Goal: Task Accomplishment & Management: Use online tool/utility

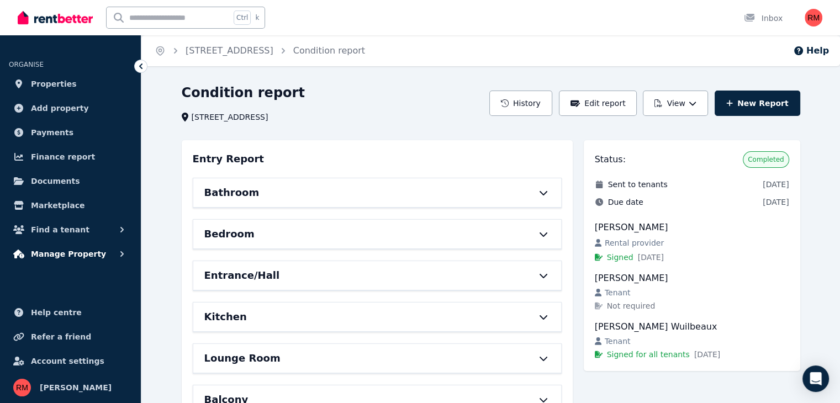
click at [77, 248] on span "Manage Property" at bounding box center [68, 253] width 75 height 13
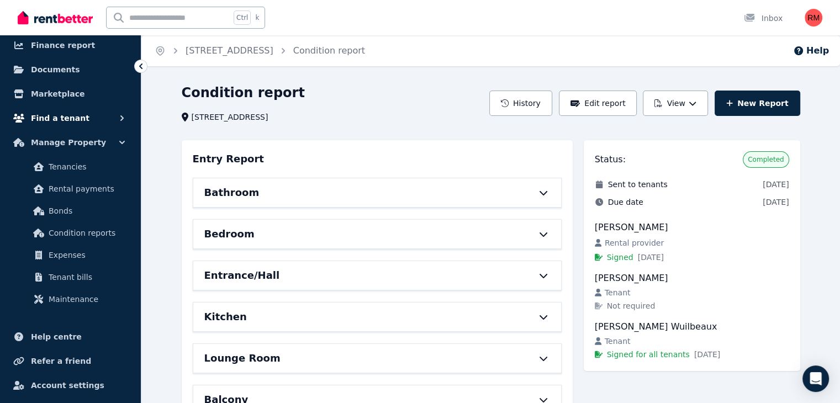
scroll to position [136, 0]
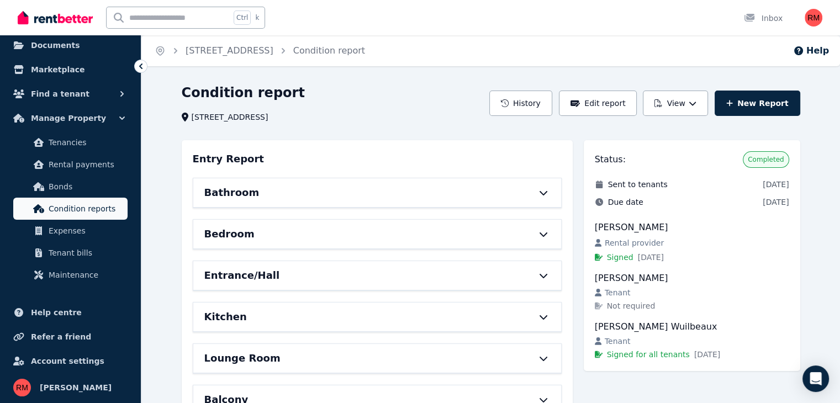
click at [93, 210] on span "Condition reports" at bounding box center [86, 208] width 75 height 13
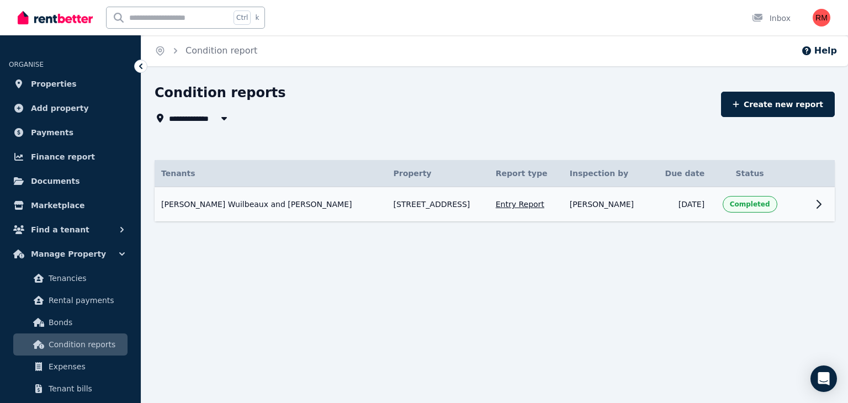
click at [812, 204] on icon at bounding box center [818, 204] width 13 height 13
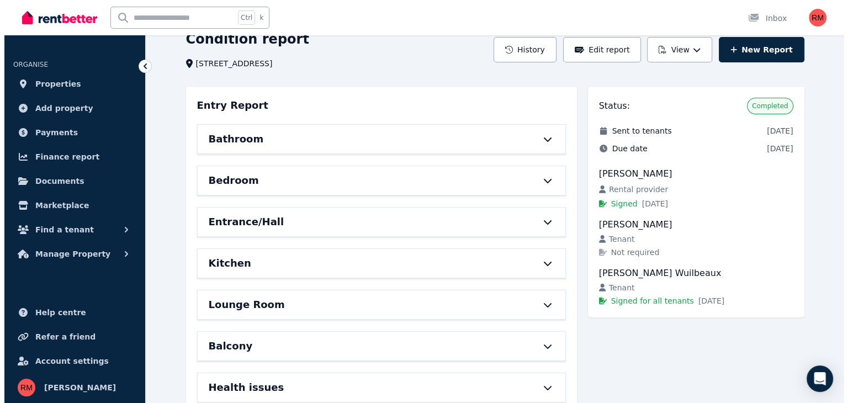
scroll to position [40, 0]
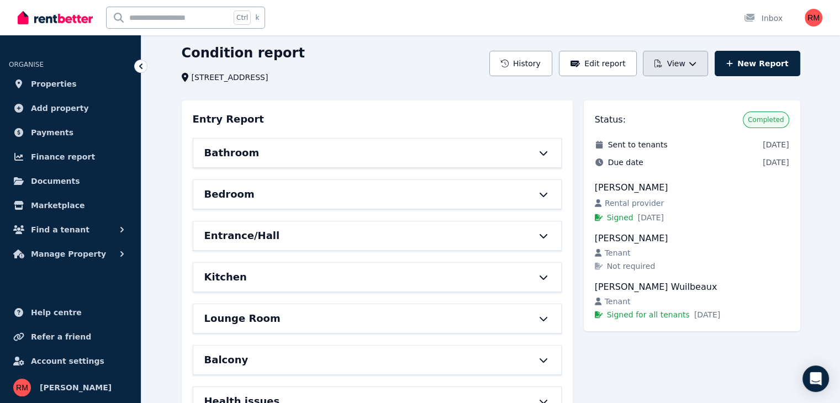
click at [683, 60] on button "View" at bounding box center [675, 63] width 65 height 25
click at [673, 88] on div "View report" at bounding box center [654, 92] width 93 height 11
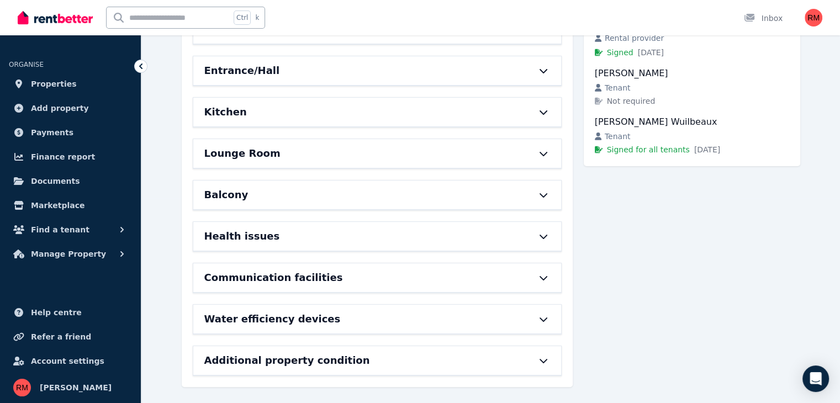
scroll to position [205, 0]
click at [654, 150] on span "Signed for all tenants" at bounding box center [648, 149] width 83 height 11
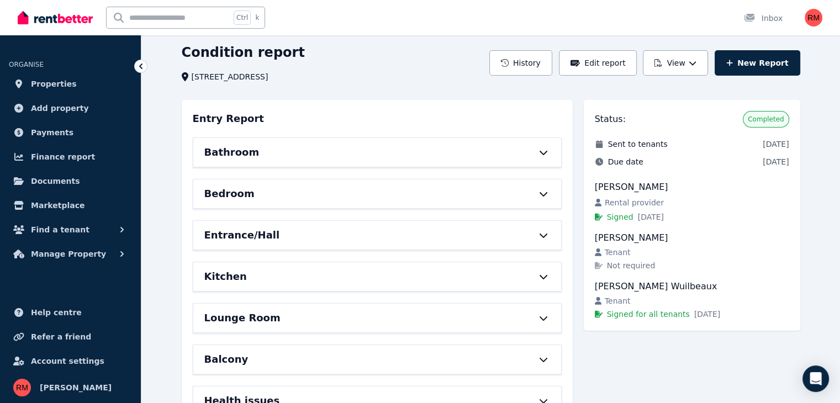
scroll to position [0, 0]
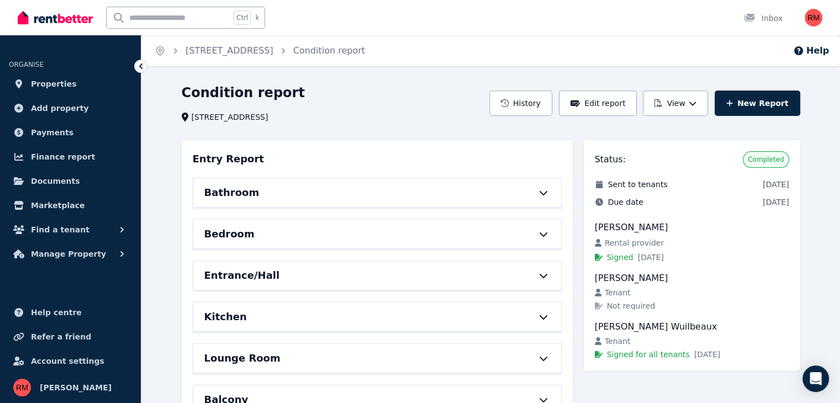
click at [298, 189] on div "Bathroom" at bounding box center [361, 192] width 315 height 15
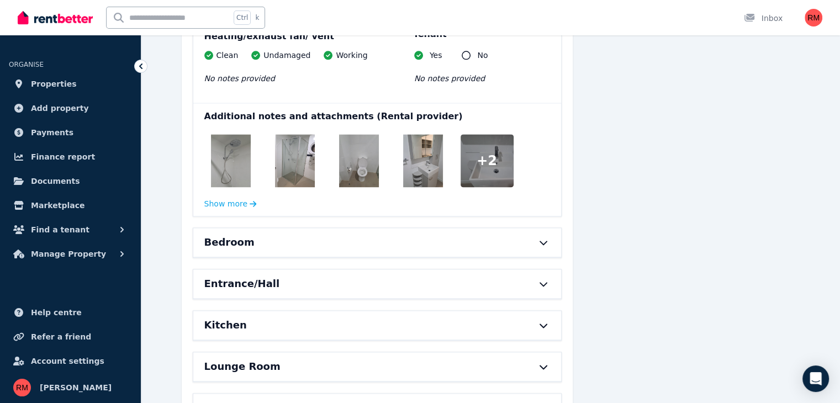
scroll to position [1490, 0]
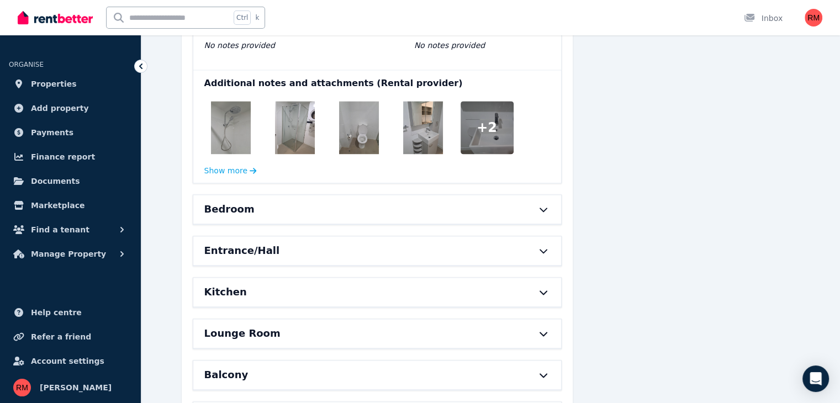
click at [271, 209] on div "Bedroom" at bounding box center [361, 208] width 315 height 15
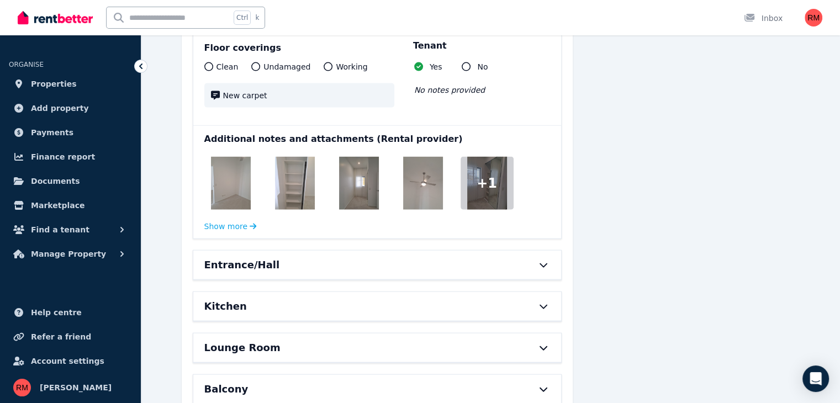
scroll to position [2539, 0]
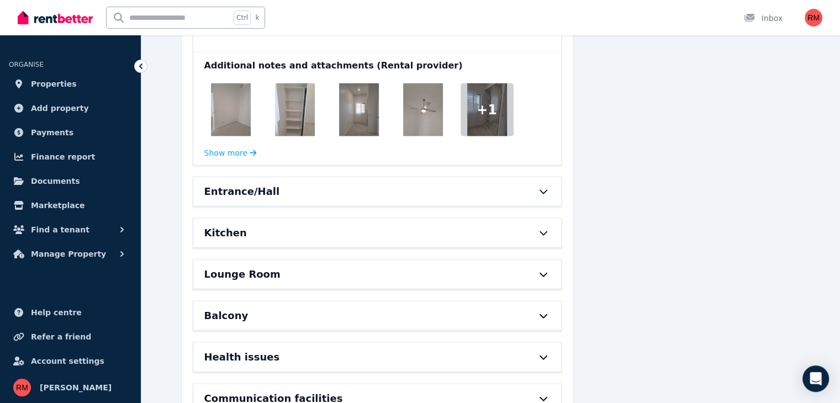
click at [295, 193] on div "Entrance/Hall" at bounding box center [361, 191] width 315 height 15
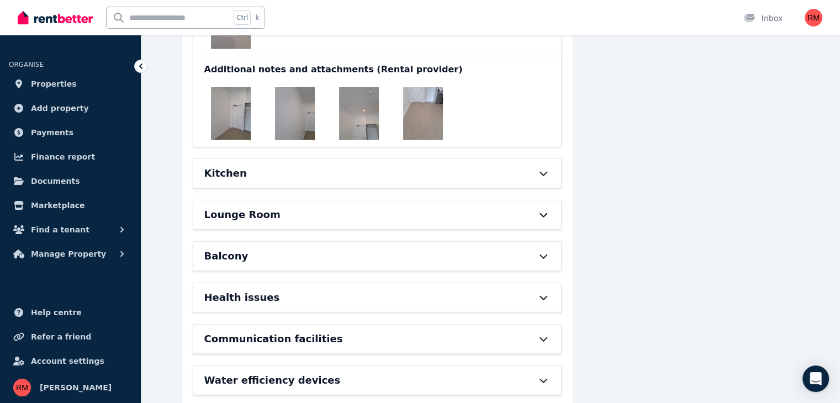
scroll to position [3478, 0]
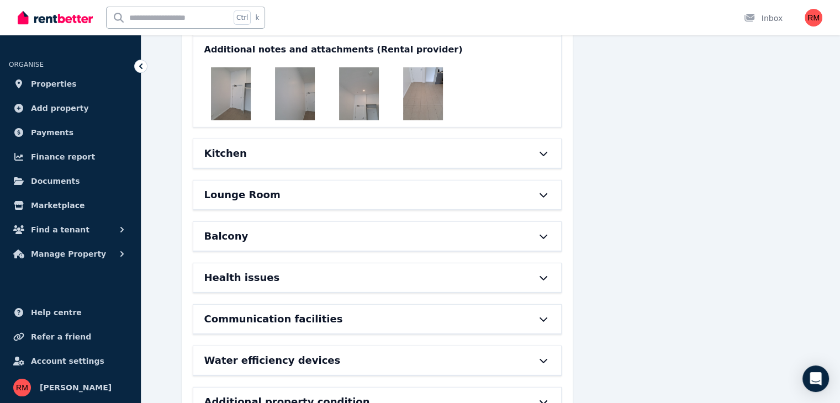
click at [294, 159] on div "Kitchen" at bounding box center [377, 153] width 368 height 29
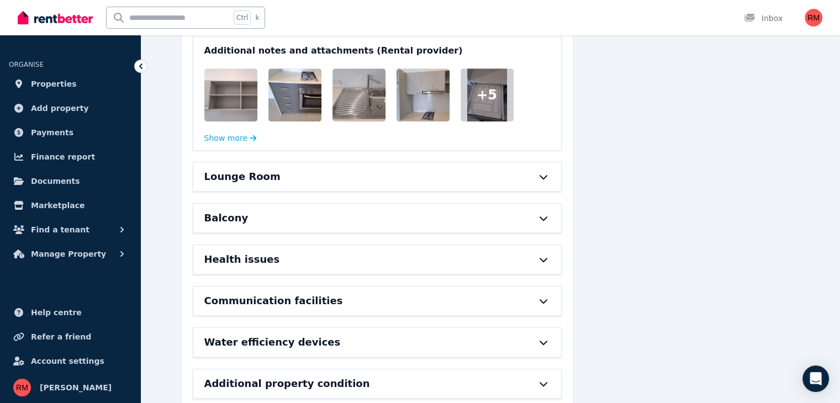
scroll to position [4913, 0]
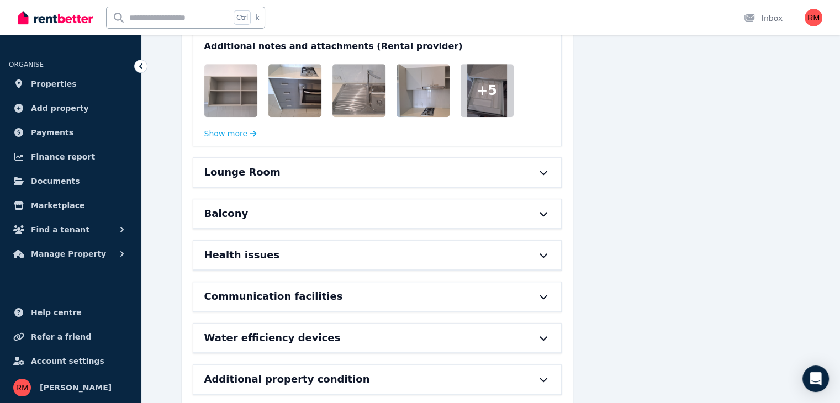
click at [290, 172] on div "Lounge Room" at bounding box center [361, 171] width 315 height 15
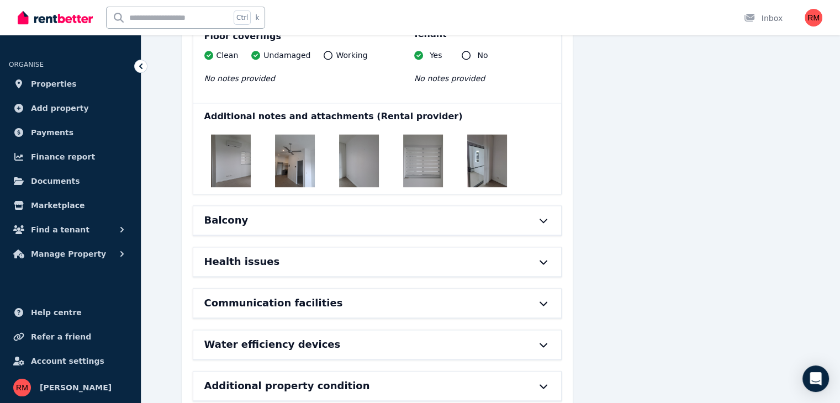
scroll to position [5721, 0]
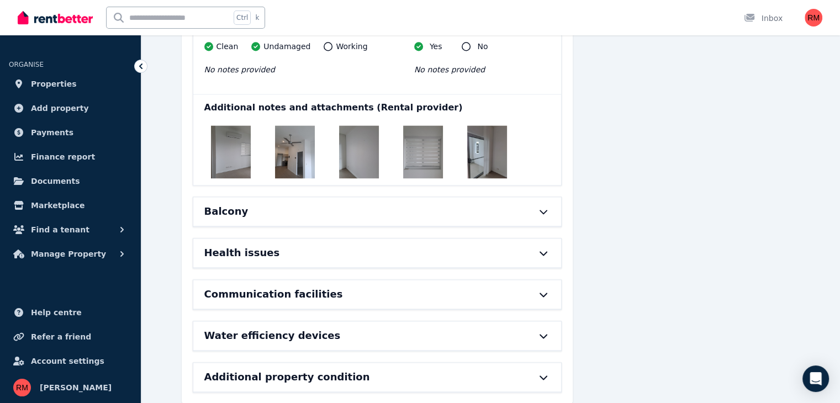
click at [289, 204] on div "Balcony" at bounding box center [361, 211] width 315 height 15
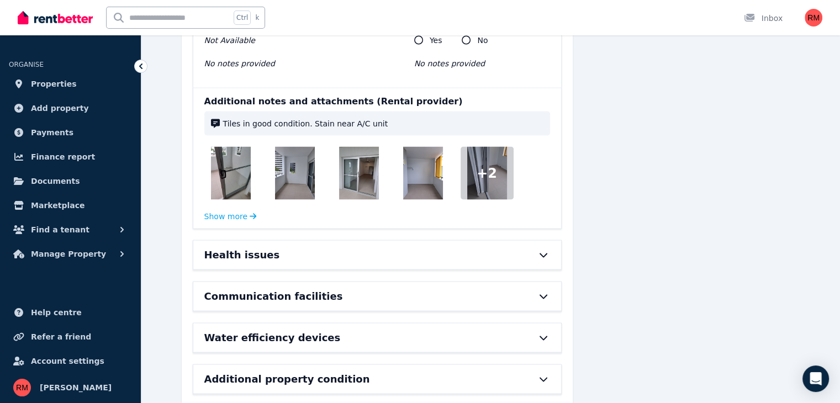
scroll to position [6294, 0]
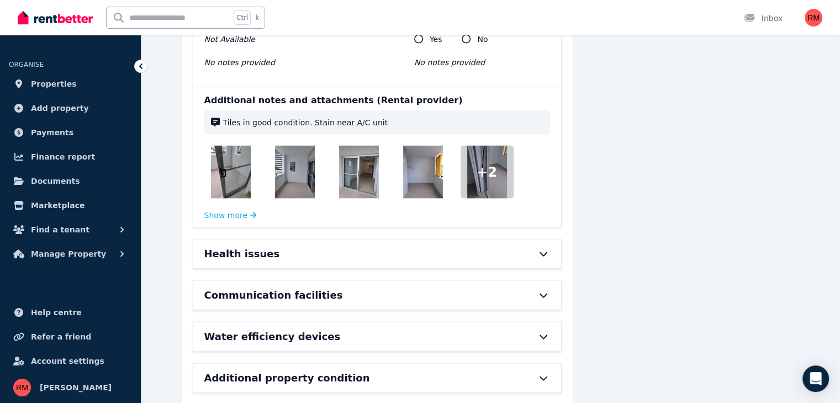
click at [233, 201] on div "Additional notes and attachments (Rental provider) Tiles in good condition. Sta…" at bounding box center [377, 157] width 368 height 140
click at [233, 209] on button "Show more" at bounding box center [230, 214] width 52 height 11
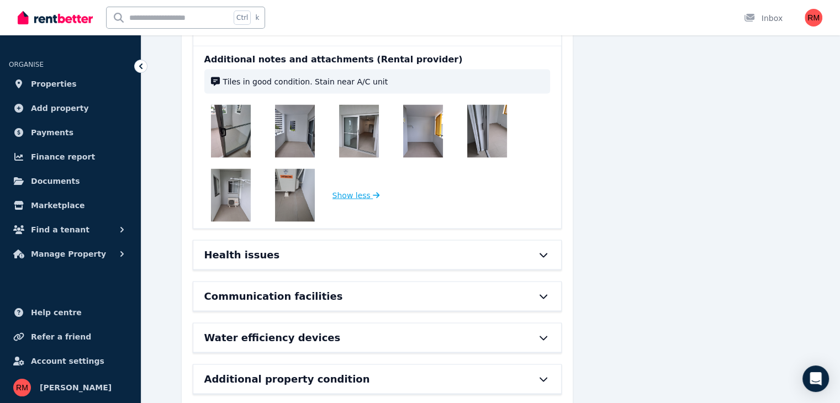
scroll to position [6336, 0]
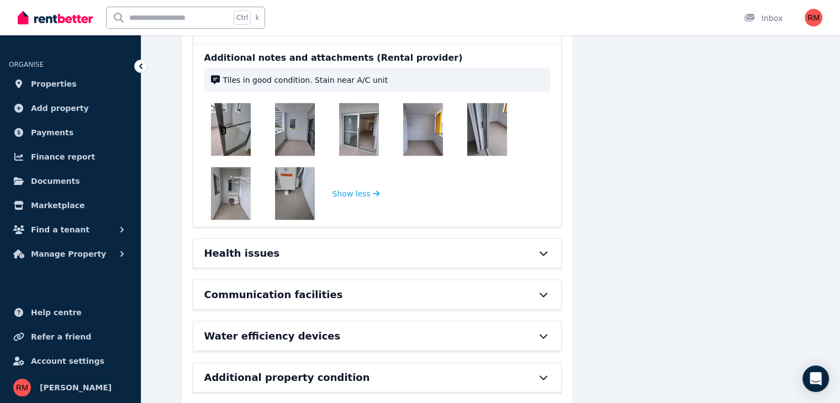
click at [266, 242] on div "Health issues" at bounding box center [377, 253] width 368 height 29
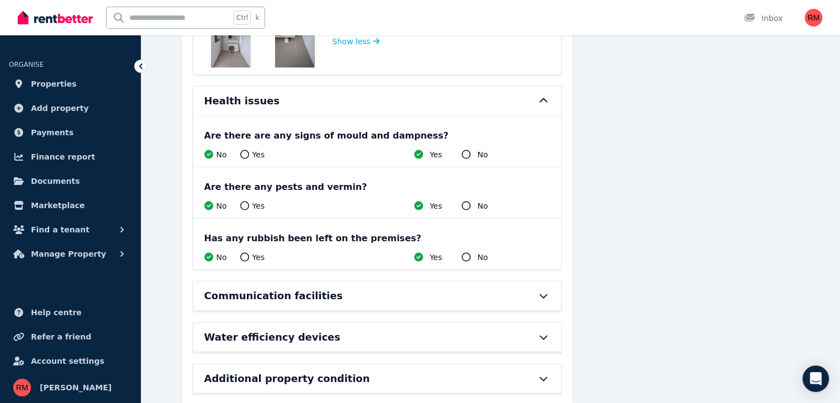
scroll to position [6489, 0]
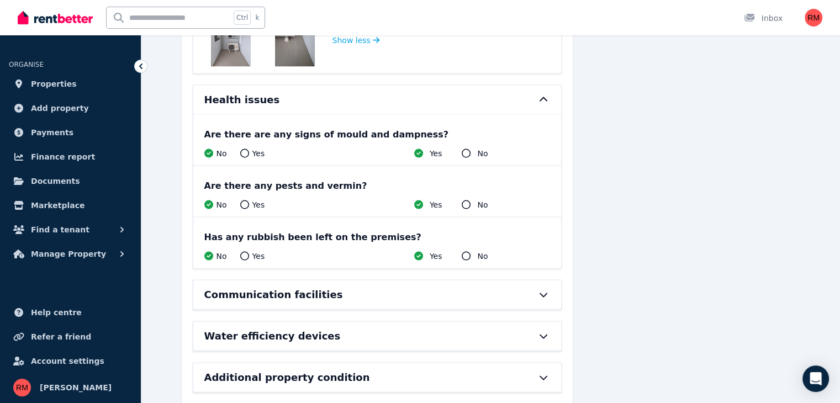
click at [289, 287] on h6 "Communication facilities" at bounding box center [273, 294] width 139 height 15
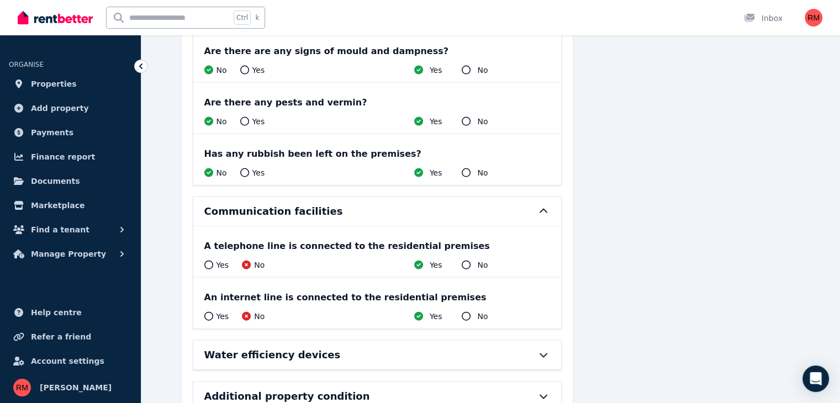
scroll to position [6591, 0]
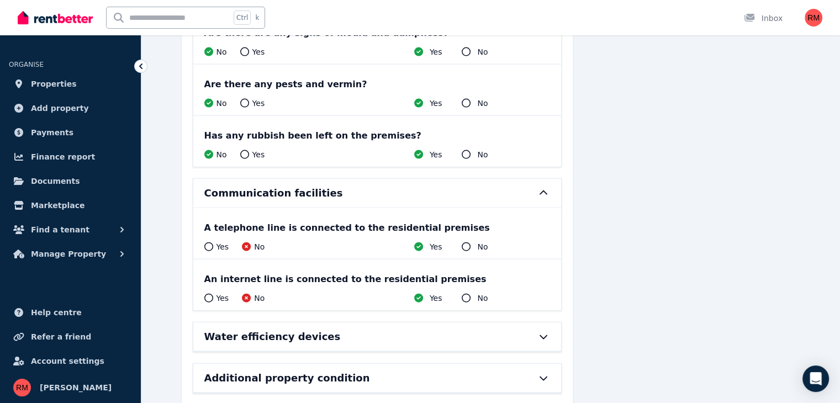
click at [285, 329] on h6 "Water efficiency devices" at bounding box center [272, 336] width 136 height 15
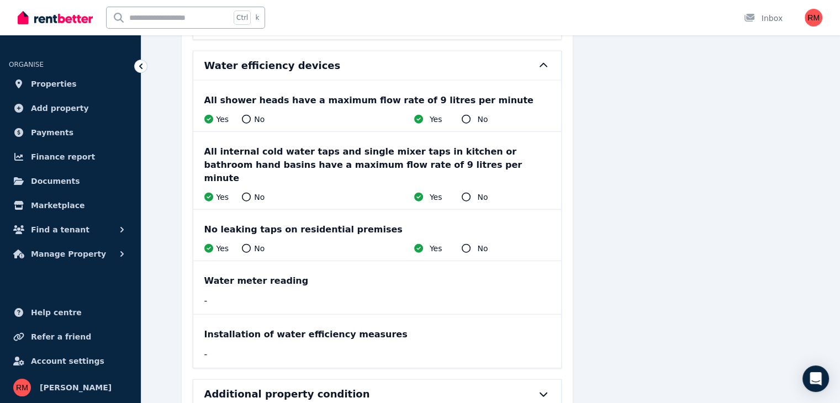
scroll to position [6864, 0]
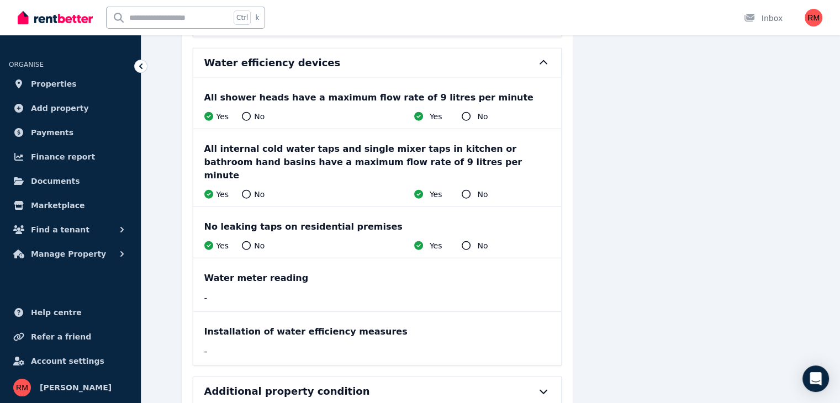
drag, startPoint x: 285, startPoint y: 352, endPoint x: 287, endPoint y: 341, distance: 10.7
click at [285, 384] on h6 "Additional property condition" at bounding box center [287, 391] width 166 height 15
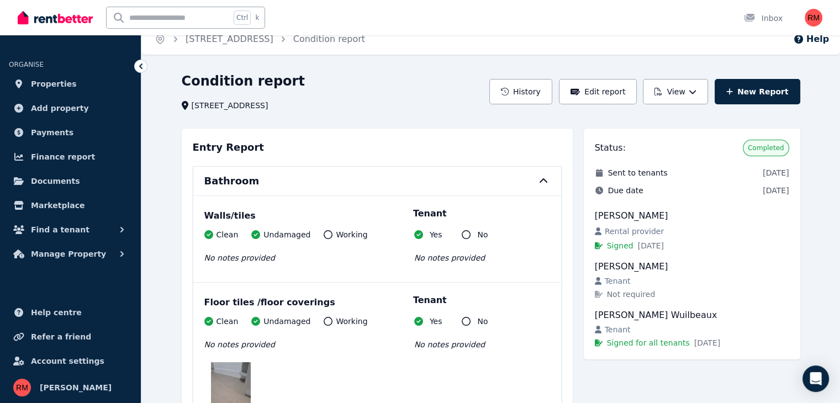
scroll to position [0, 0]
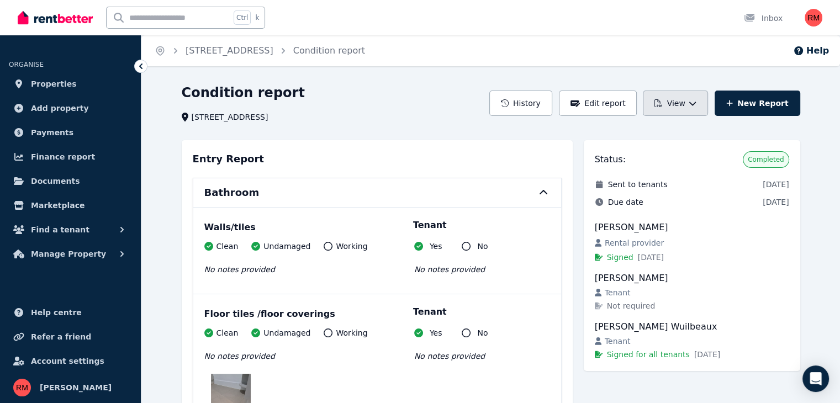
click at [691, 109] on button "View" at bounding box center [675, 103] width 65 height 25
click at [661, 131] on p "View report" at bounding box center [634, 132] width 53 height 11
click at [684, 99] on button "View" at bounding box center [675, 103] width 65 height 25
click at [115, 254] on button "Manage Property" at bounding box center [70, 254] width 123 height 22
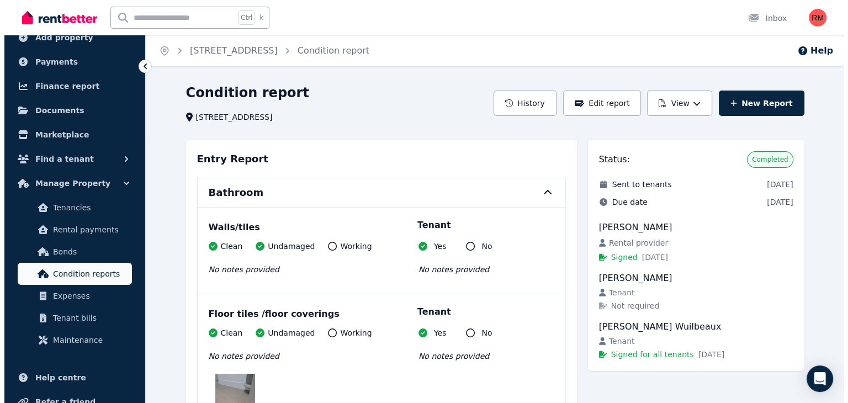
scroll to position [110, 0]
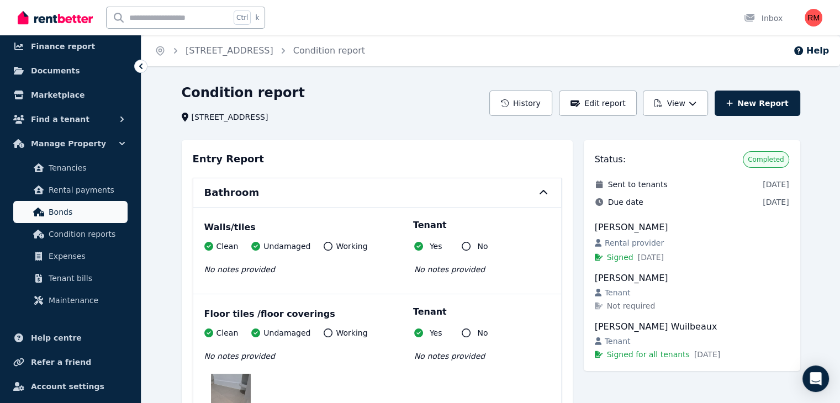
click at [99, 219] on link "Bonds" at bounding box center [70, 212] width 114 height 22
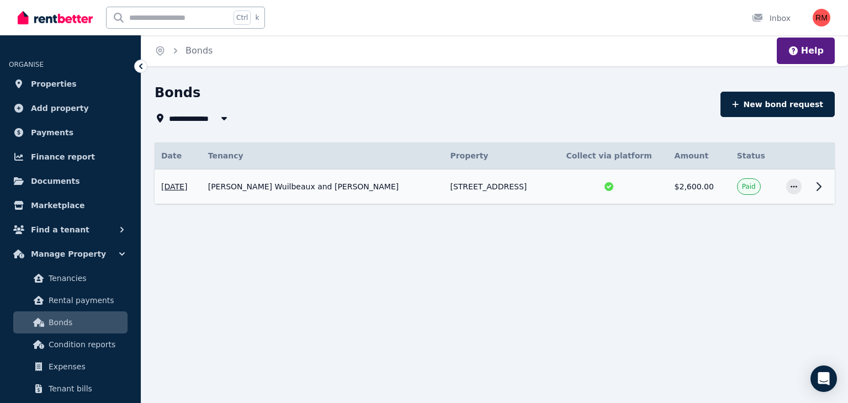
click at [819, 187] on icon at bounding box center [818, 186] width 13 height 13
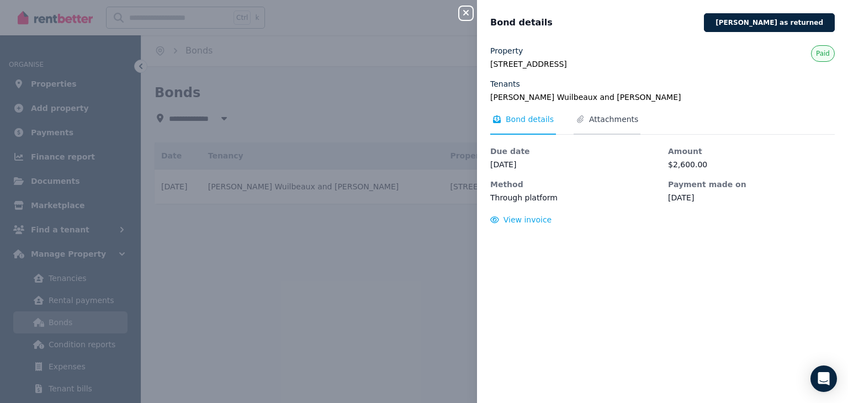
click at [592, 120] on span "Attachments" at bounding box center [613, 119] width 49 height 11
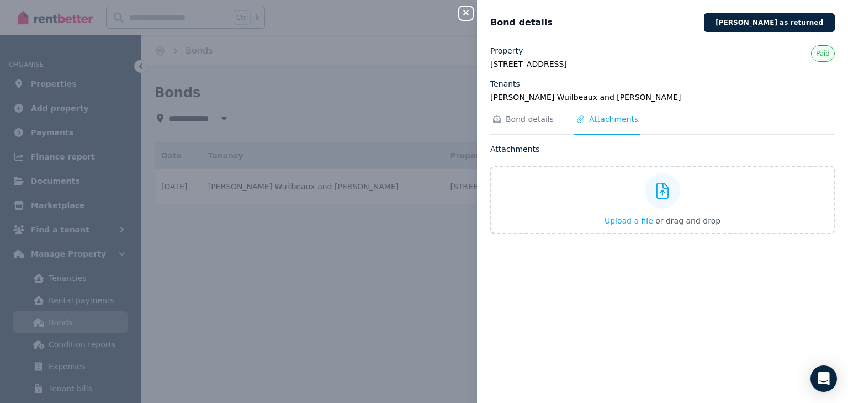
click at [468, 9] on icon "button" at bounding box center [465, 12] width 13 height 9
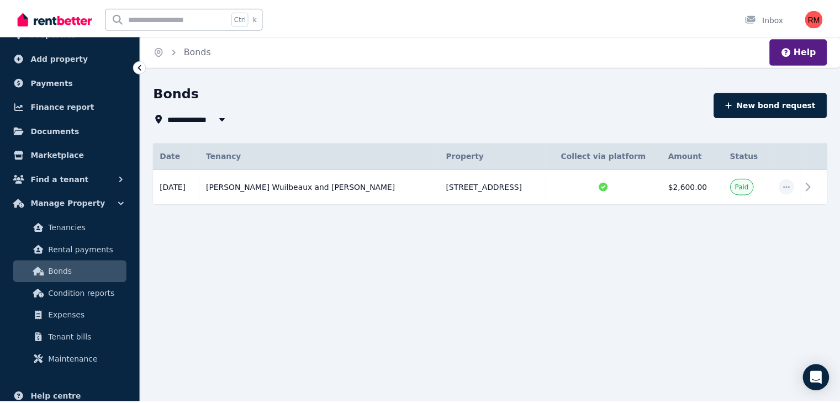
scroll to position [55, 0]
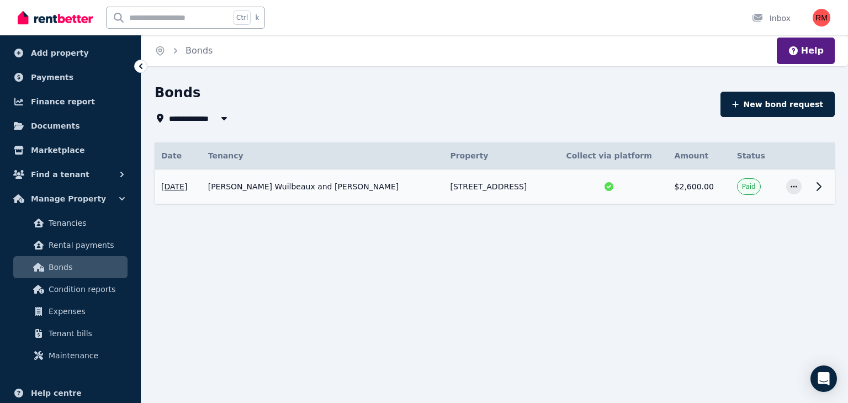
click at [821, 184] on icon at bounding box center [818, 186] width 13 height 13
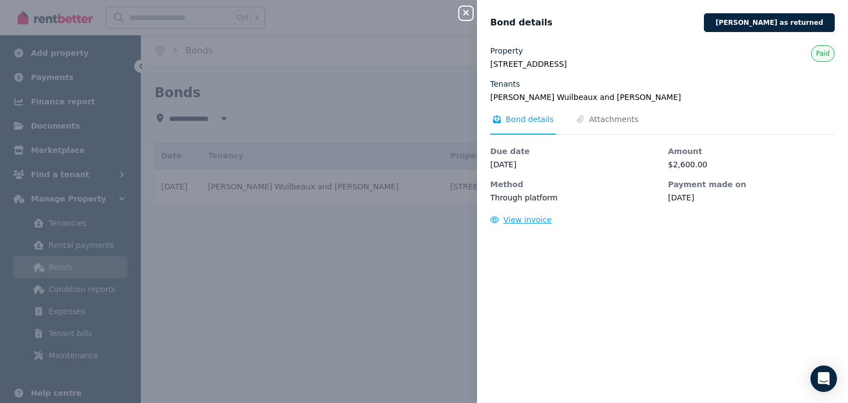
click at [535, 220] on span "View invoice" at bounding box center [527, 219] width 49 height 9
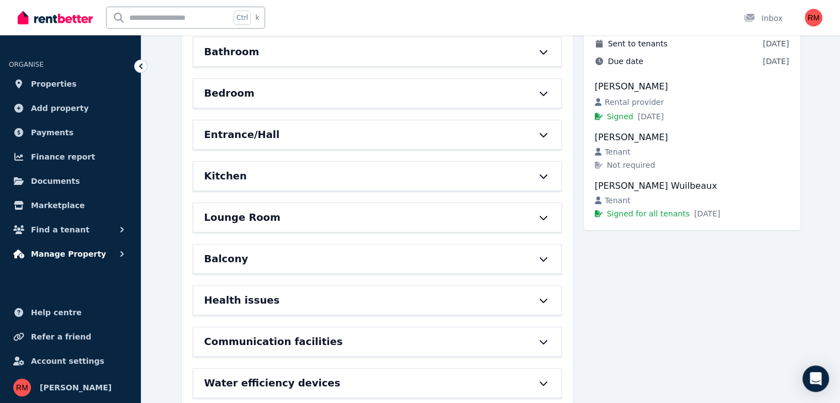
scroll to position [166, 0]
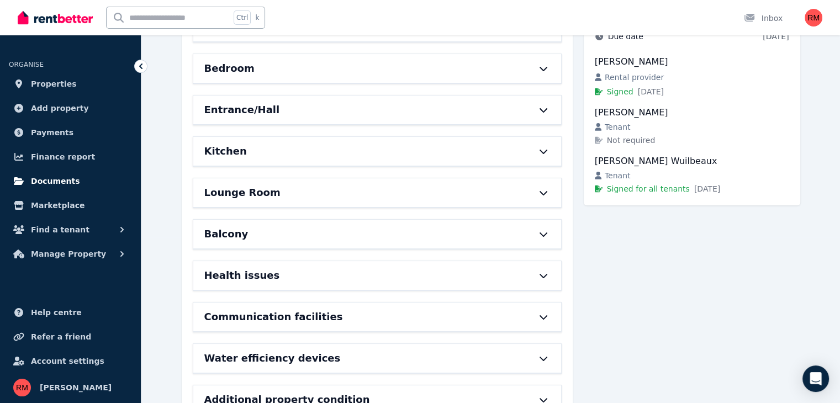
click at [71, 177] on link "Documents" at bounding box center [70, 181] width 123 height 22
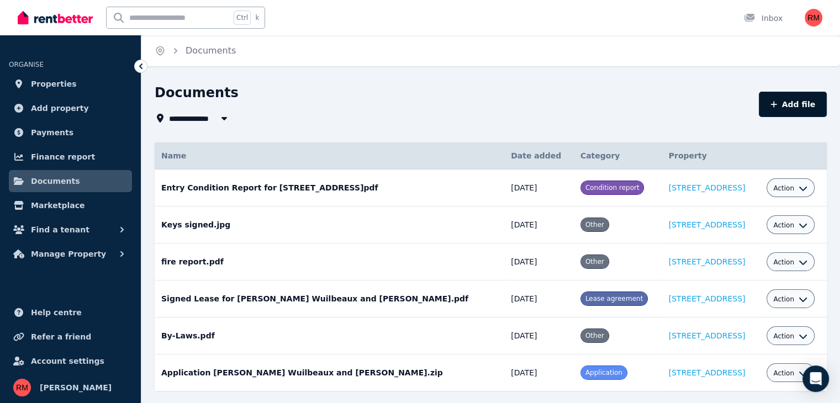
click at [788, 109] on button "Add file" at bounding box center [792, 104] width 68 height 25
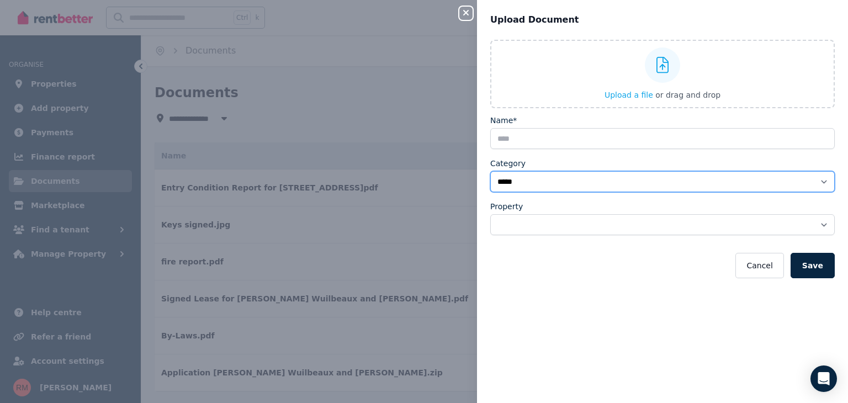
click at [522, 176] on select "**********" at bounding box center [662, 181] width 344 height 21
click at [490, 171] on select "**********" at bounding box center [662, 181] width 344 height 21
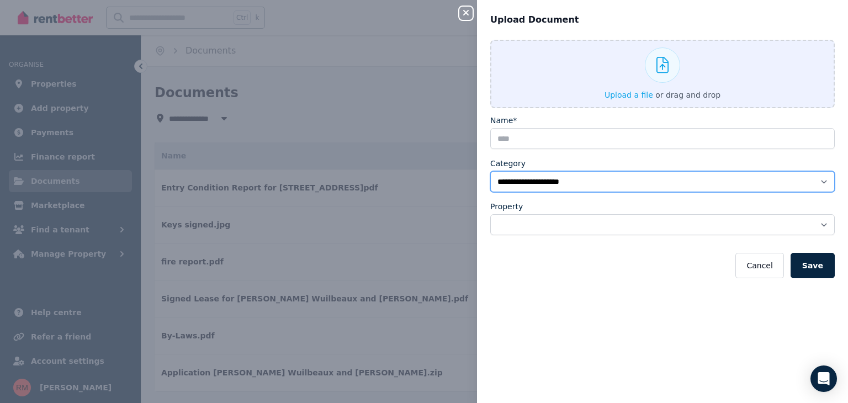
select select "*****"
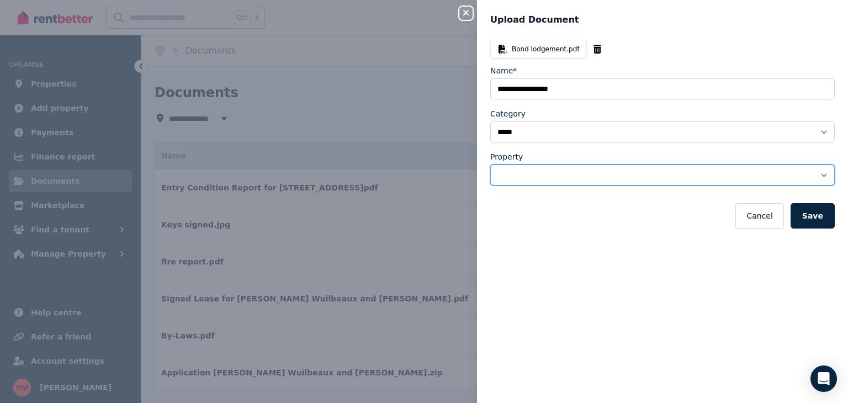
click at [529, 174] on select "**********" at bounding box center [662, 174] width 344 height 21
select select "**********"
click at [490, 164] on select "**********" at bounding box center [662, 174] width 344 height 21
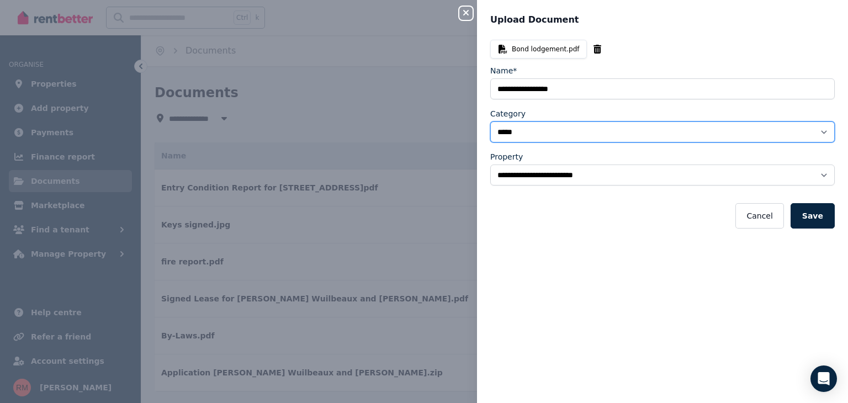
click at [572, 133] on select "**********" at bounding box center [662, 131] width 344 height 21
click at [490, 121] on select "**********" at bounding box center [662, 131] width 344 height 21
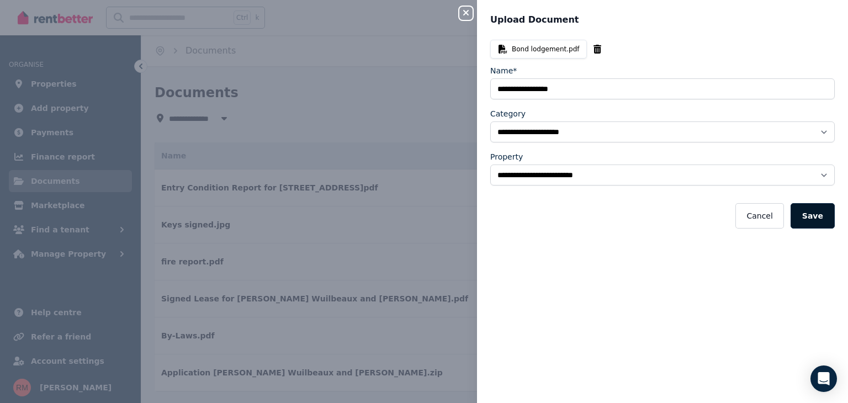
click at [817, 219] on button "Save" at bounding box center [812, 215] width 44 height 25
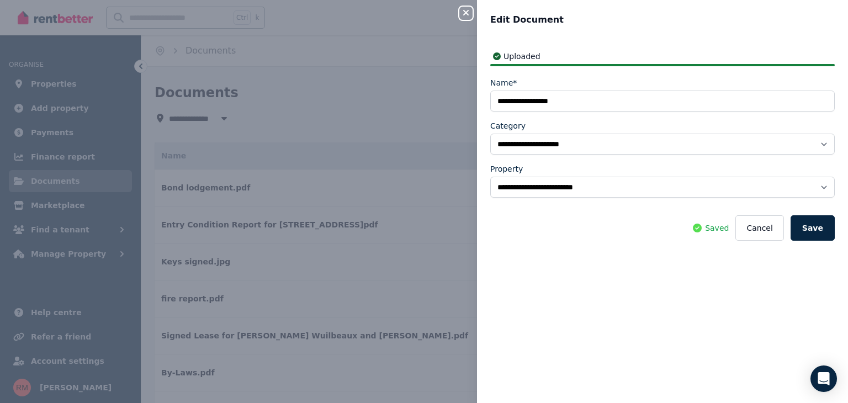
click at [465, 12] on icon "button" at bounding box center [466, 13] width 6 height 6
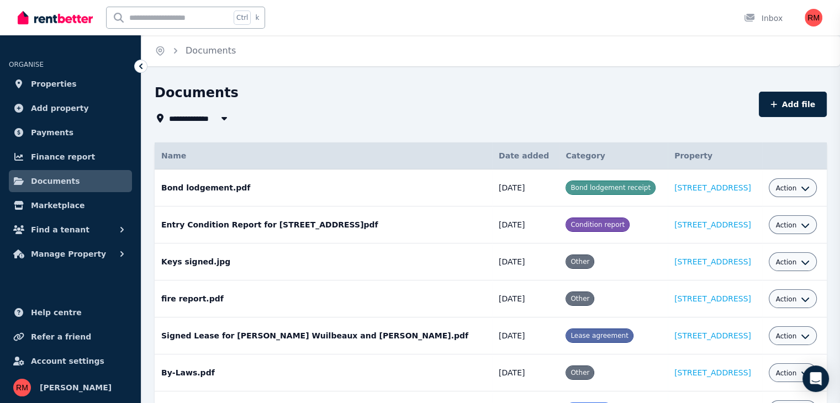
select select "*****"
select select
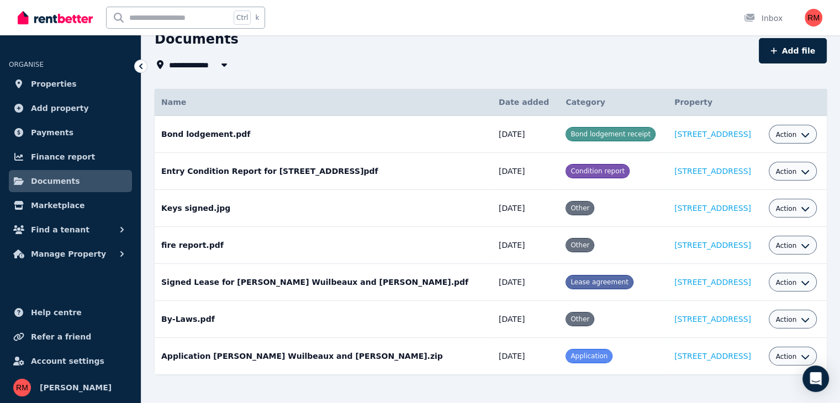
scroll to position [55, 0]
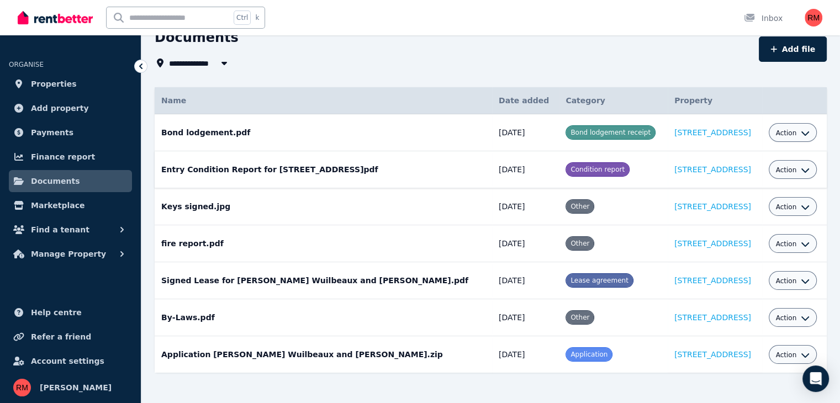
click at [783, 170] on span "Action" at bounding box center [785, 170] width 21 height 9
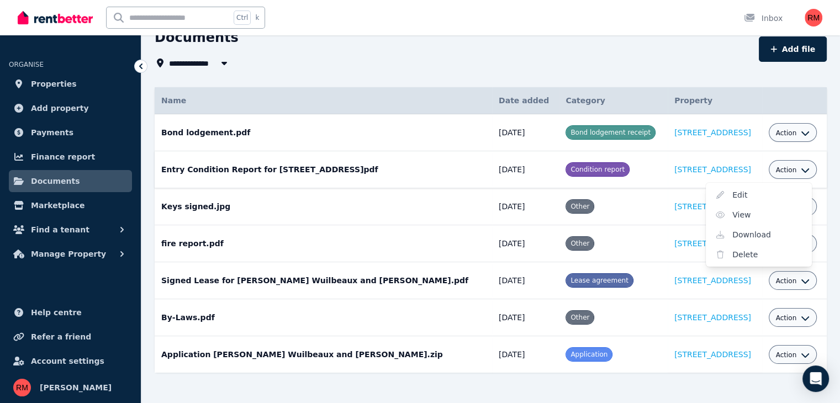
click at [783, 170] on span "Action" at bounding box center [785, 170] width 21 height 9
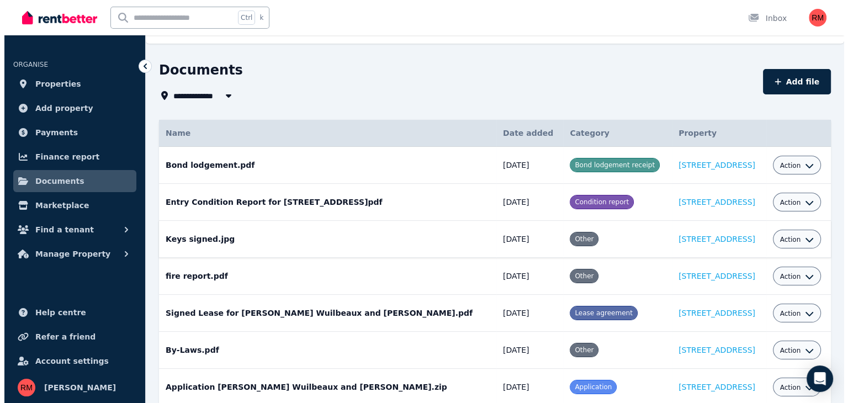
scroll to position [0, 0]
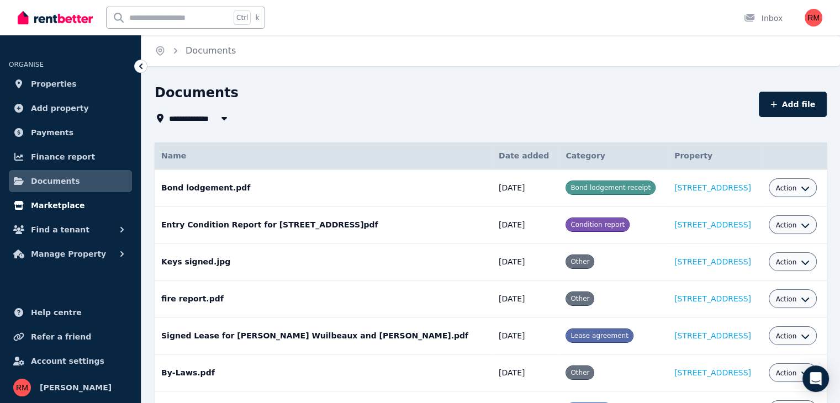
click at [59, 204] on span "Marketplace" at bounding box center [58, 205] width 54 height 13
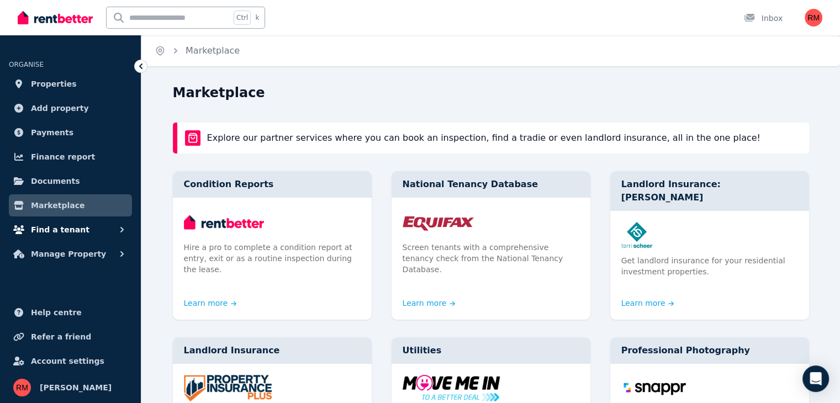
click at [60, 238] on button "Find a tenant" at bounding box center [70, 230] width 123 height 22
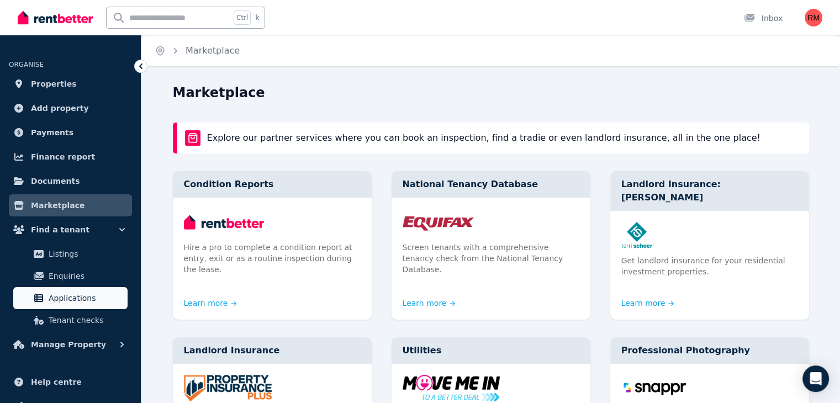
click at [91, 294] on span "Applications" at bounding box center [86, 297] width 75 height 13
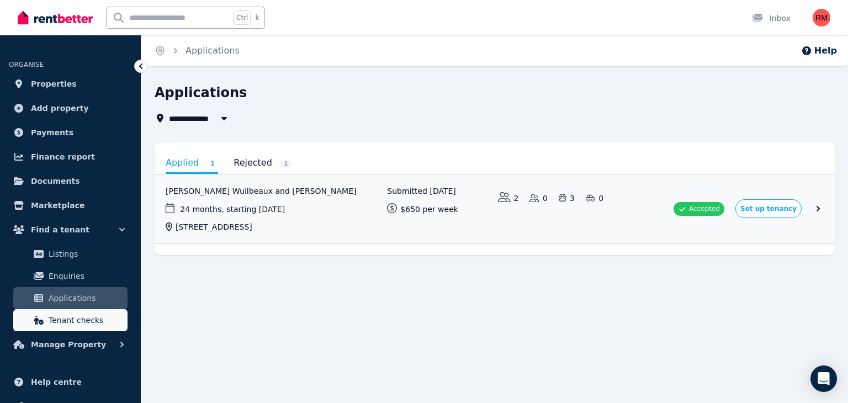
click at [78, 320] on span "Tenant checks" at bounding box center [86, 320] width 75 height 13
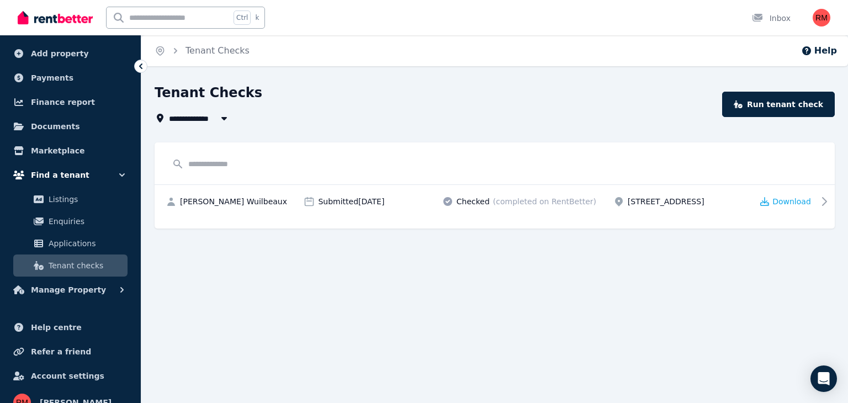
scroll to position [70, 0]
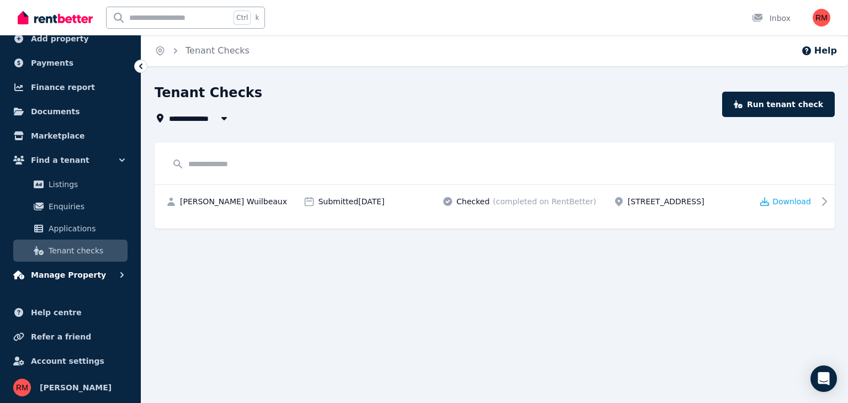
click at [83, 275] on span "Manage Property" at bounding box center [68, 274] width 75 height 13
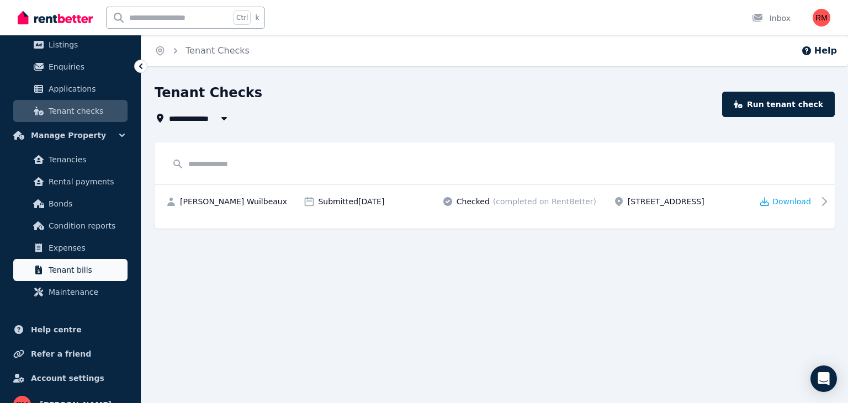
scroll to position [226, 0]
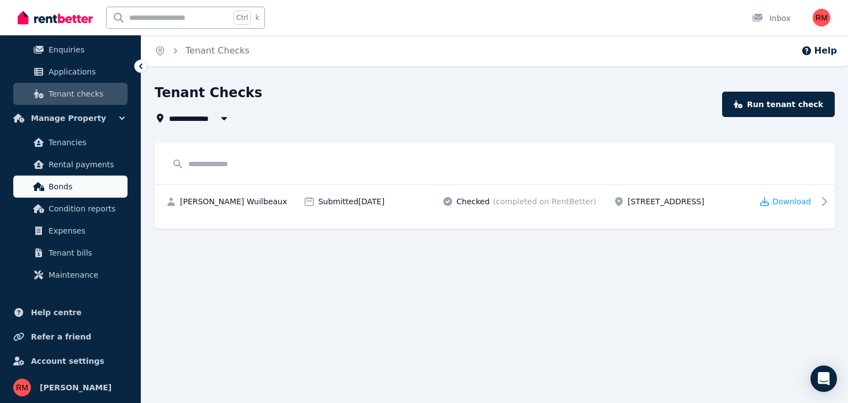
click at [89, 186] on span "Bonds" at bounding box center [86, 186] width 75 height 13
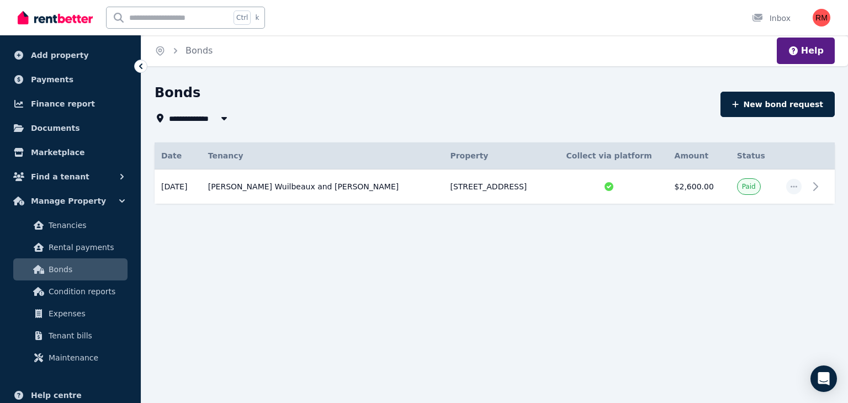
scroll to position [55, 0]
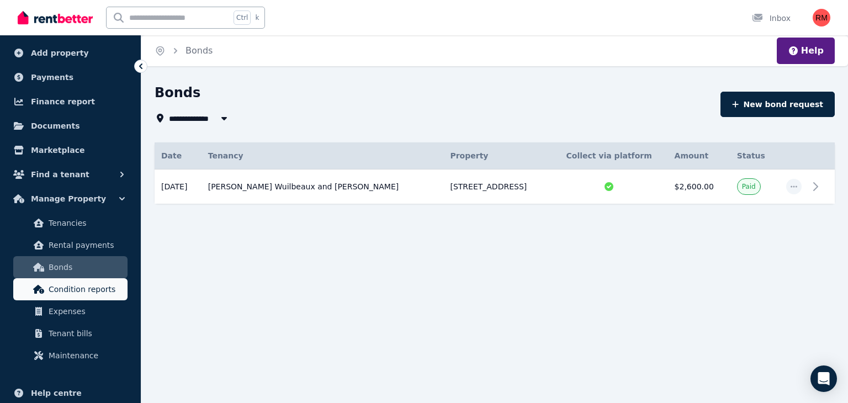
click at [64, 284] on span "Condition reports" at bounding box center [86, 289] width 75 height 13
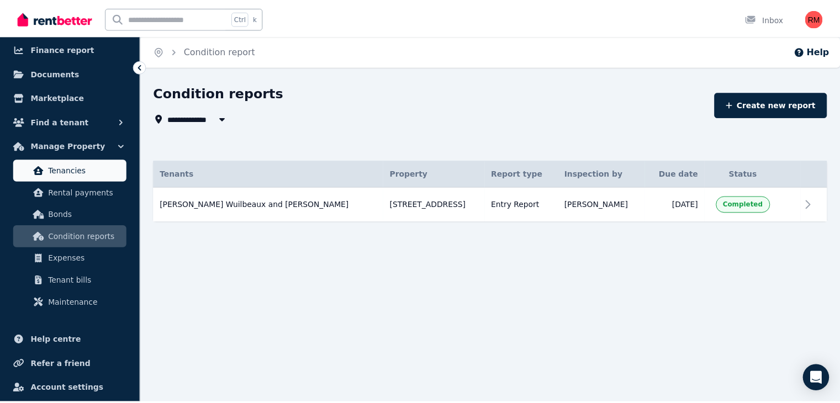
scroll to position [110, 0]
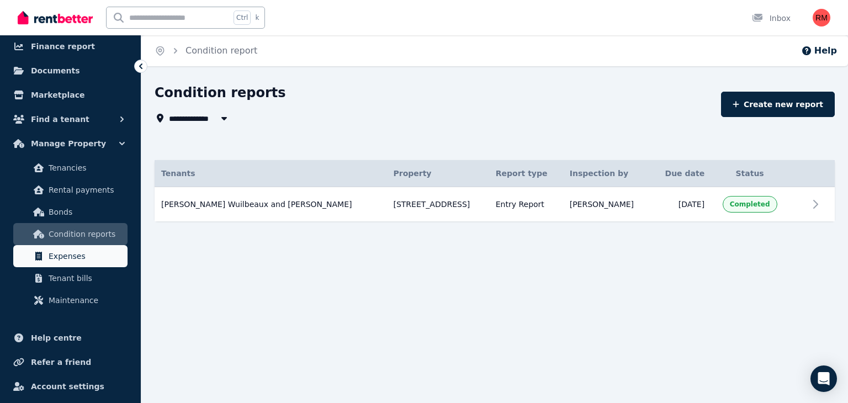
click at [84, 257] on span "Expenses" at bounding box center [86, 255] width 75 height 13
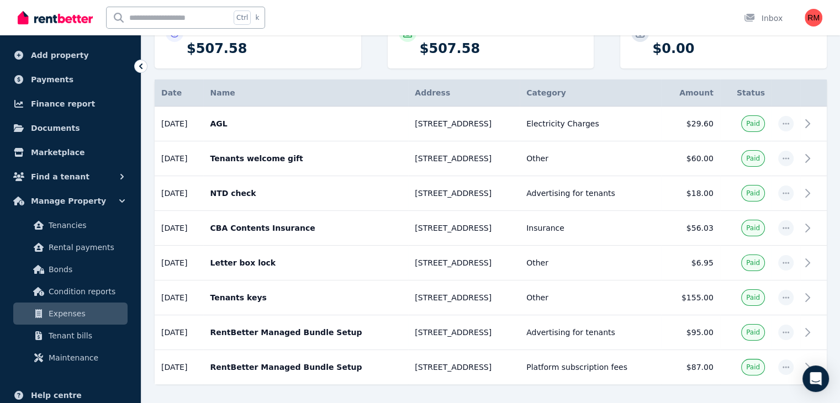
scroll to position [55, 0]
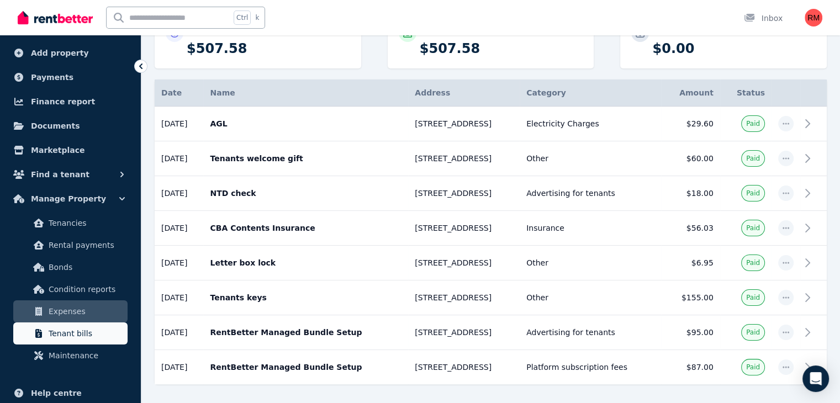
click at [108, 330] on span "Tenant bills" at bounding box center [86, 333] width 75 height 13
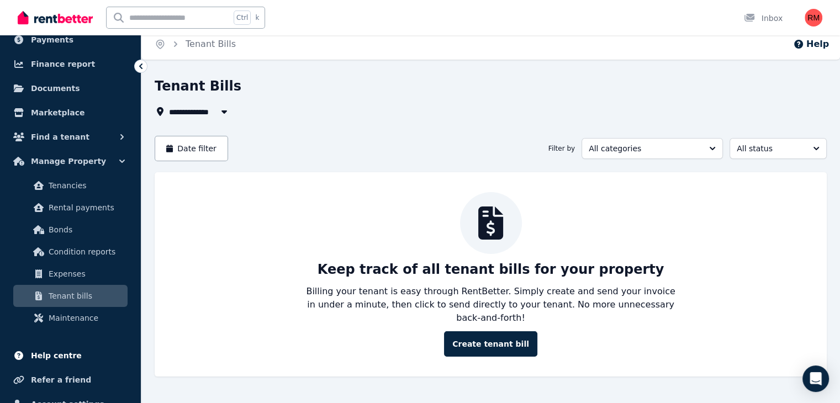
scroll to position [110, 0]
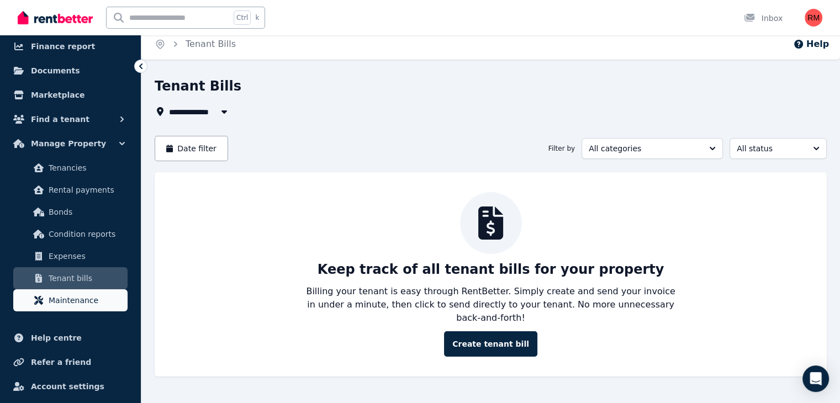
click at [88, 305] on span "Maintenance" at bounding box center [86, 300] width 75 height 13
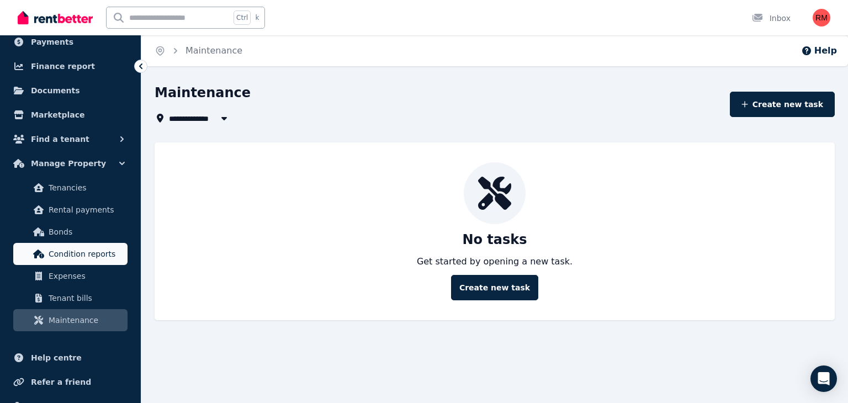
scroll to position [136, 0]
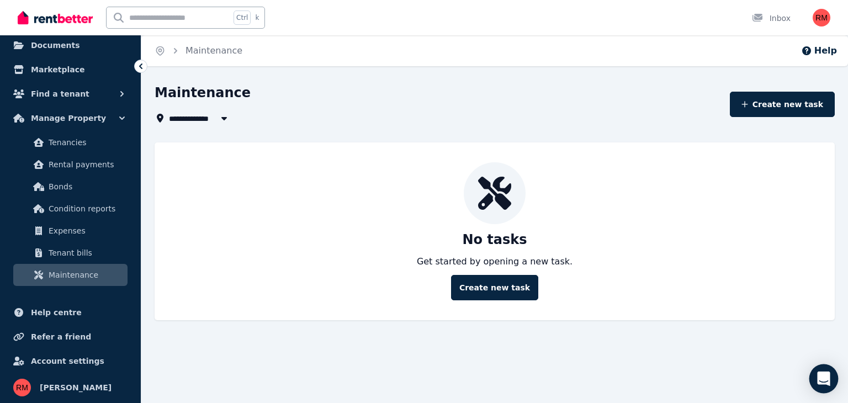
click at [825, 374] on icon "Open Intercom Messenger" at bounding box center [823, 378] width 13 height 14
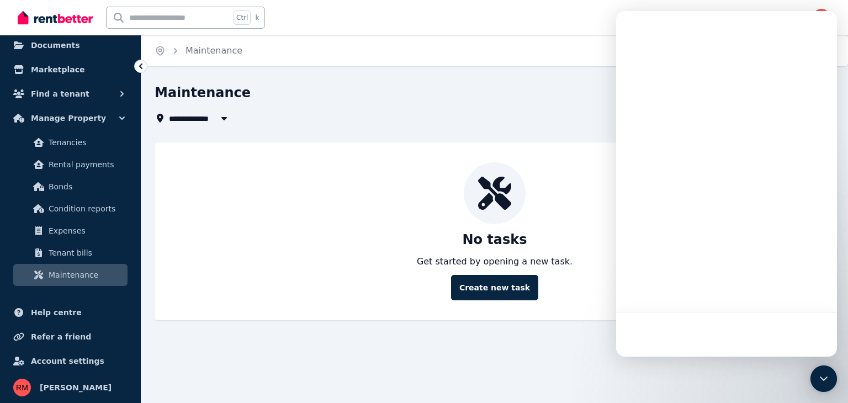
scroll to position [0, 0]
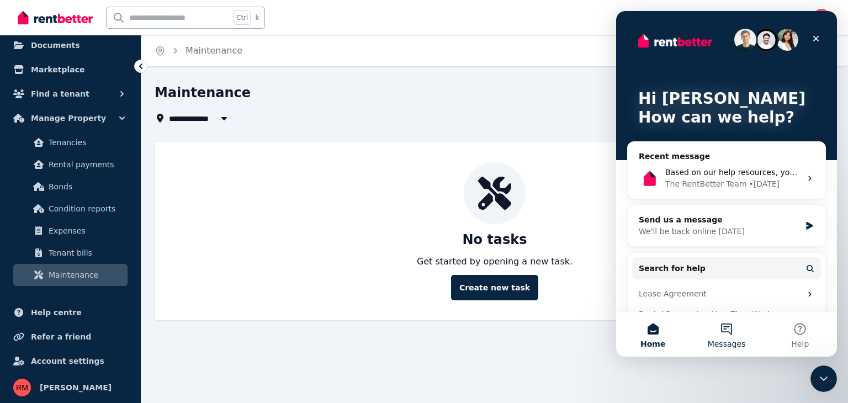
click at [725, 338] on button "Messages" at bounding box center [725, 334] width 73 height 44
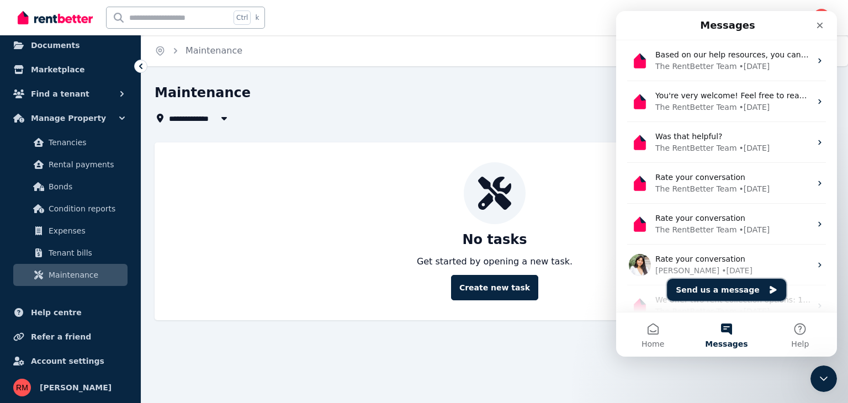
click at [732, 293] on button "Send us a message" at bounding box center [726, 290] width 119 height 22
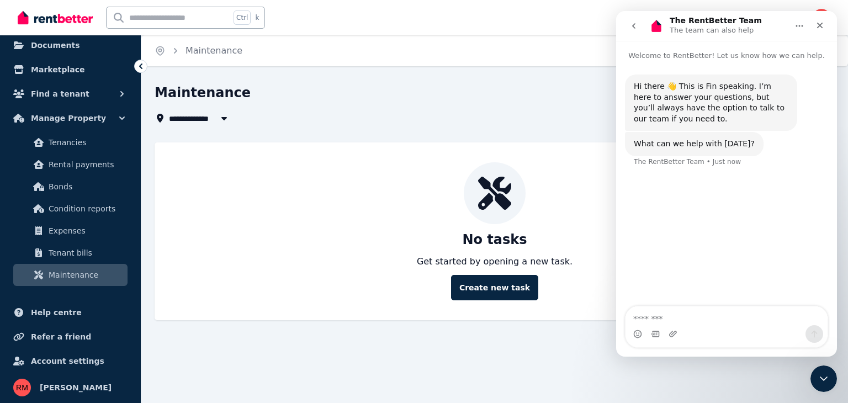
click at [682, 313] on textarea "Message…" at bounding box center [726, 315] width 202 height 19
type textarea "**********"
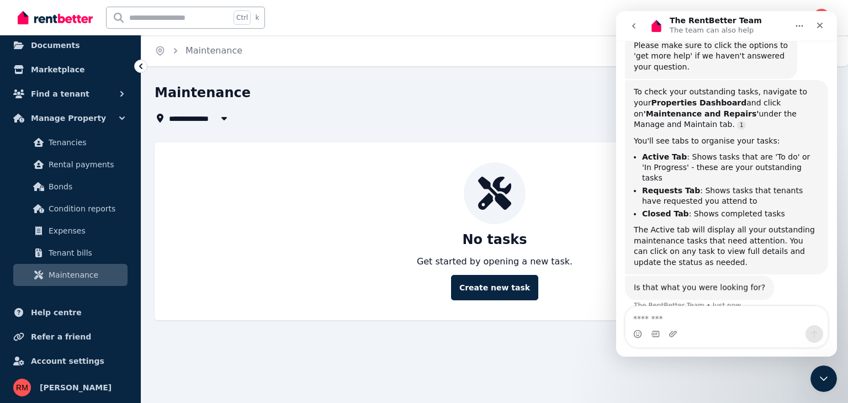
scroll to position [166, 0]
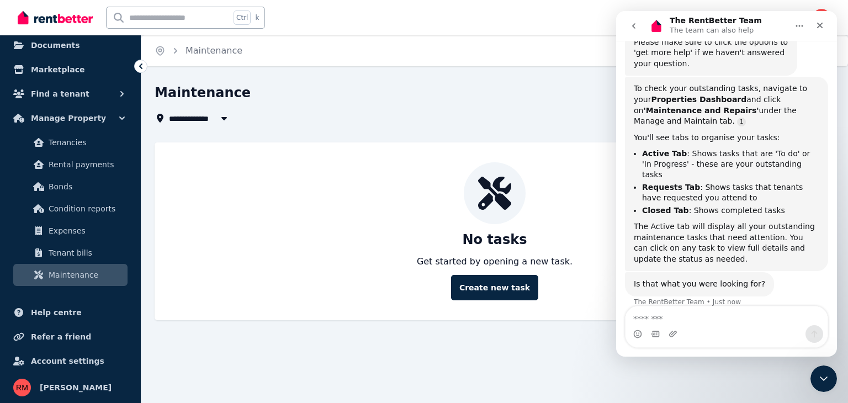
click at [347, 262] on div "No tasks Get started by opening a new task. Create new task" at bounding box center [495, 231] width 658 height 138
drag, startPoint x: 437, startPoint y: 347, endPoint x: 598, endPoint y: 243, distance: 191.2
click at [439, 347] on div "**********" at bounding box center [424, 201] width 848 height 403
click at [810, 26] on div "Close" at bounding box center [820, 25] width 20 height 20
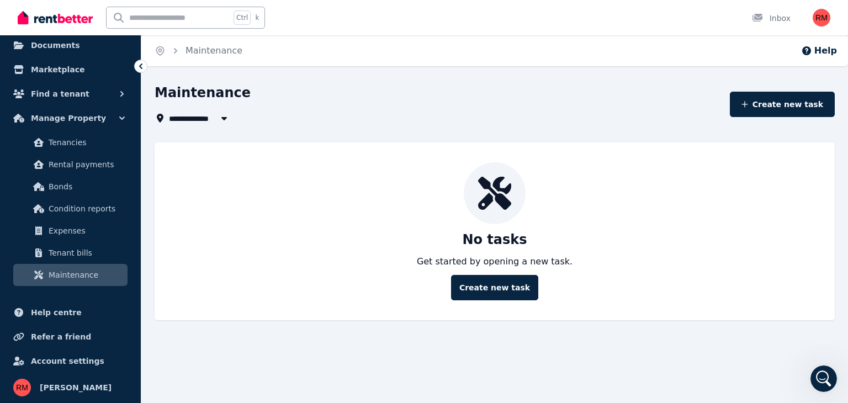
scroll to position [184, 0]
click at [227, 121] on icon "button" at bounding box center [224, 118] width 11 height 9
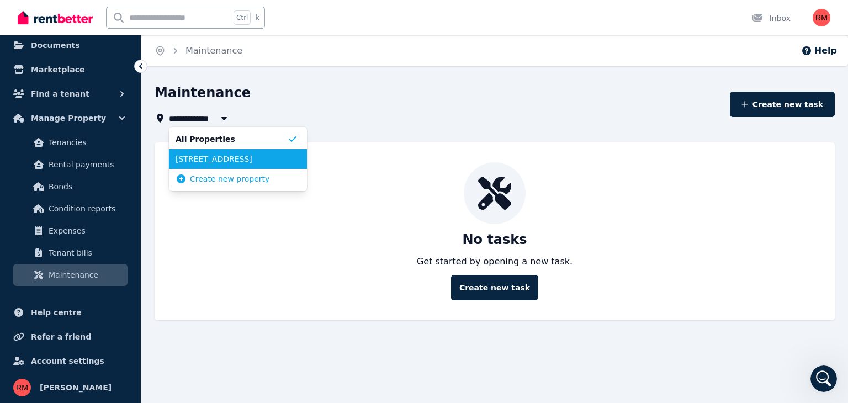
click at [224, 161] on span "[STREET_ADDRESS]" at bounding box center [232, 158] width 112 height 11
type input "**********"
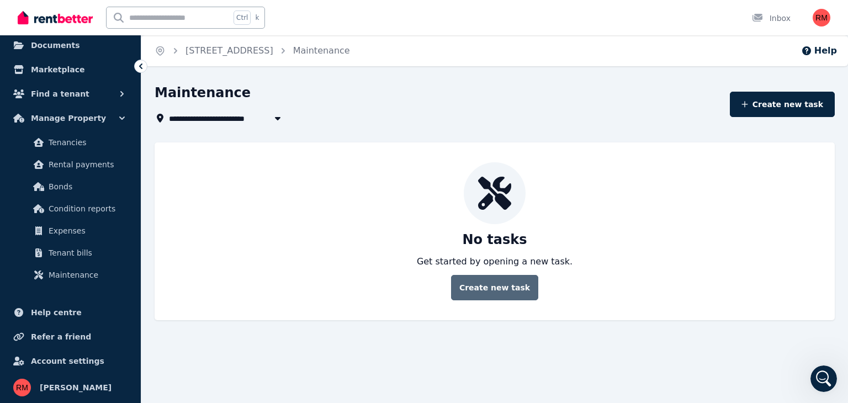
click at [506, 285] on button "Create new task" at bounding box center [494, 287] width 87 height 25
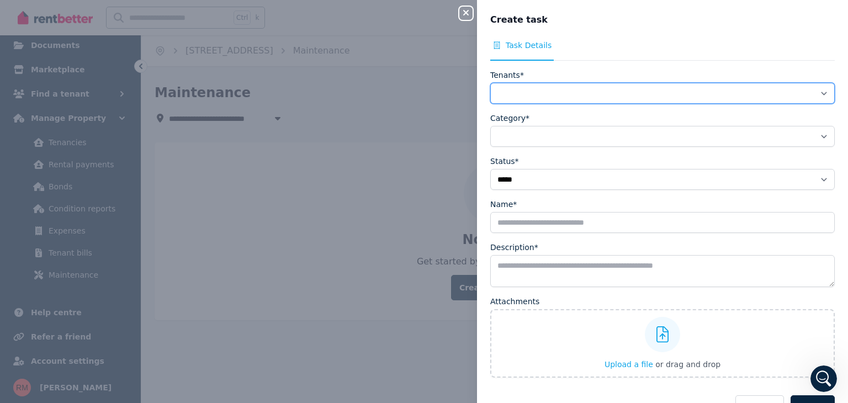
click at [527, 91] on select "**********" at bounding box center [662, 93] width 344 height 21
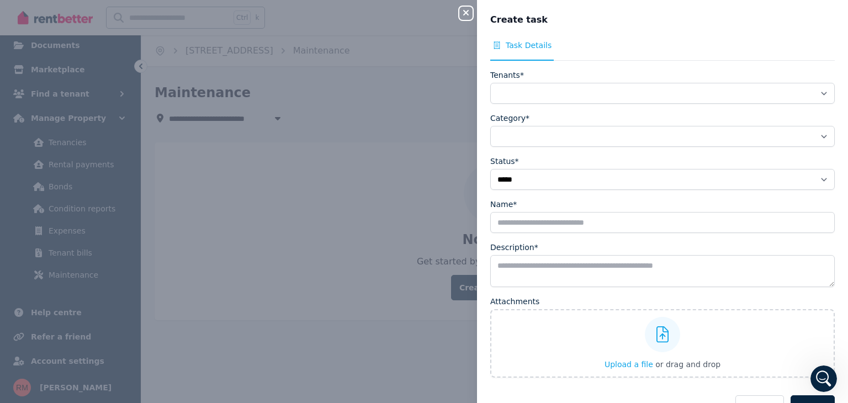
click at [543, 148] on form "**********" at bounding box center [662, 245] width 344 height 351
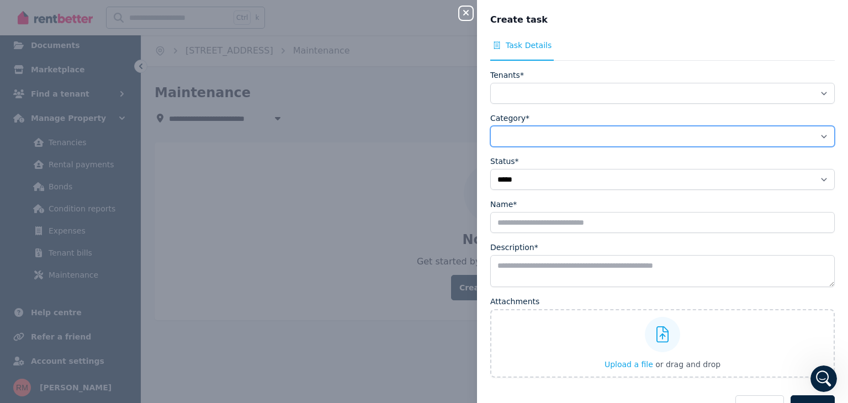
click at [539, 142] on select "**********" at bounding box center [662, 136] width 344 height 21
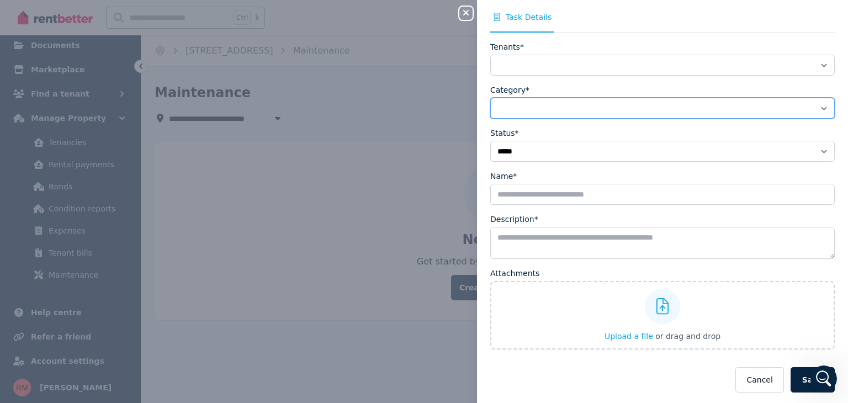
scroll to position [29, 0]
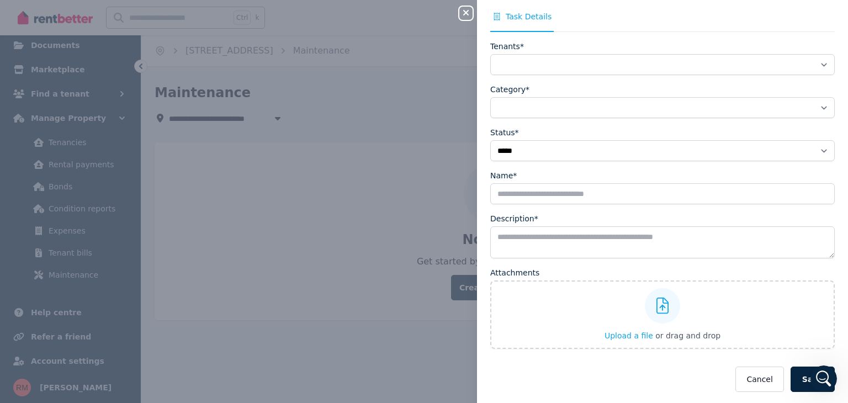
click at [468, 15] on icon "button" at bounding box center [466, 13] width 6 height 6
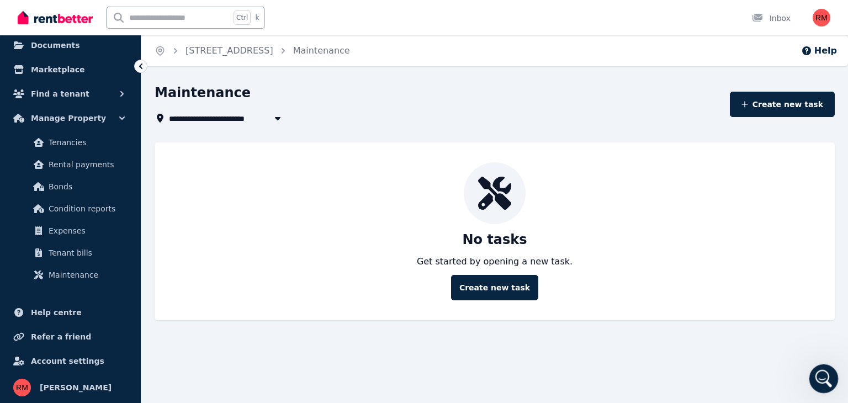
click at [825, 368] on div "Open Intercom Messenger" at bounding box center [822, 377] width 36 height 36
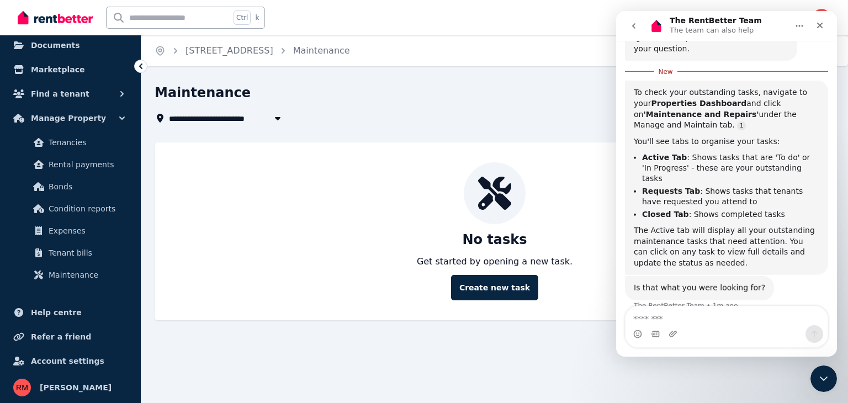
scroll to position [185, 0]
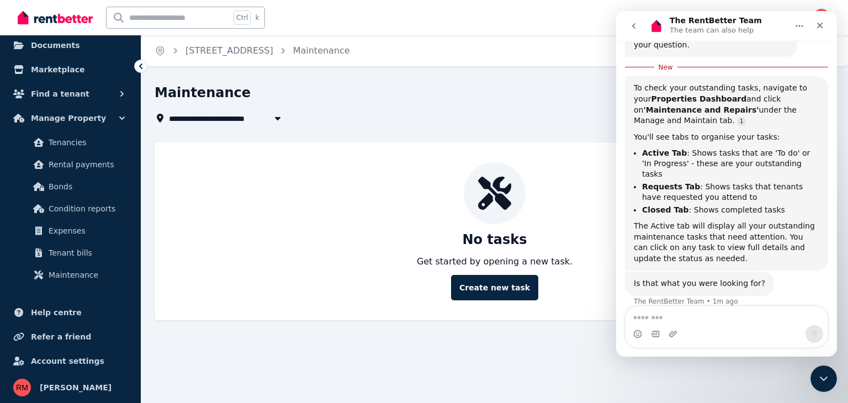
click at [661, 316] on textarea "Message…" at bounding box center [726, 315] width 202 height 19
type textarea "**********"
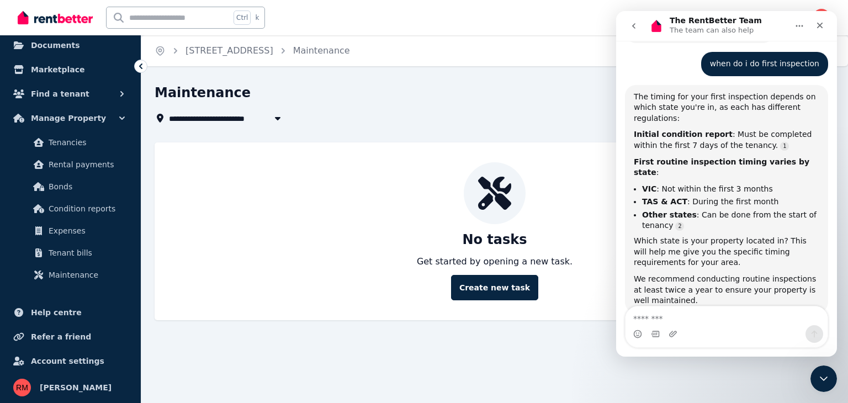
scroll to position [426, 0]
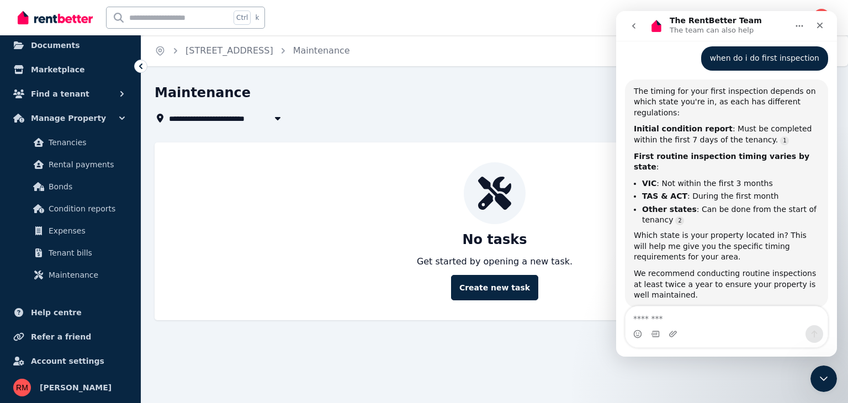
click at [638, 316] on textarea "Message…" at bounding box center [726, 315] width 202 height 19
type textarea "***"
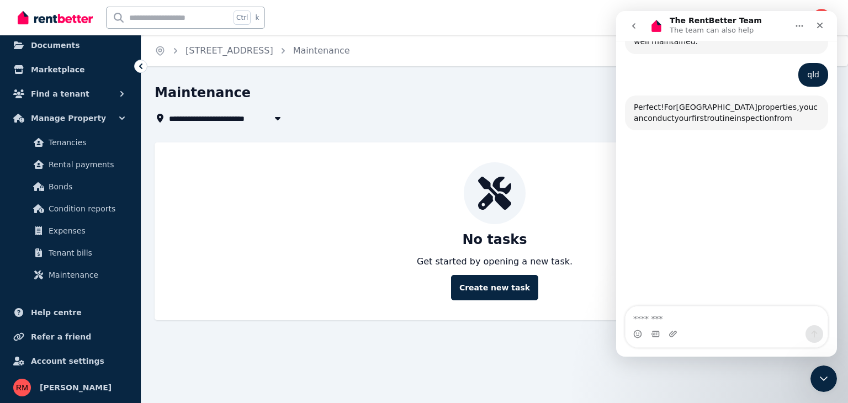
scroll to position [679, 0]
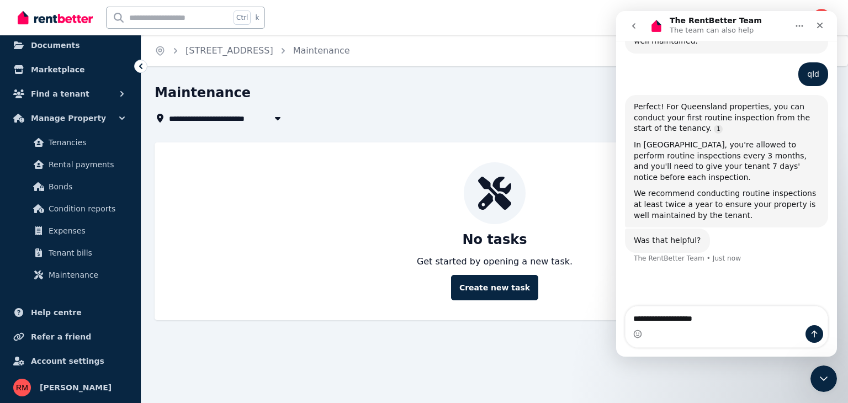
type textarea "**********"
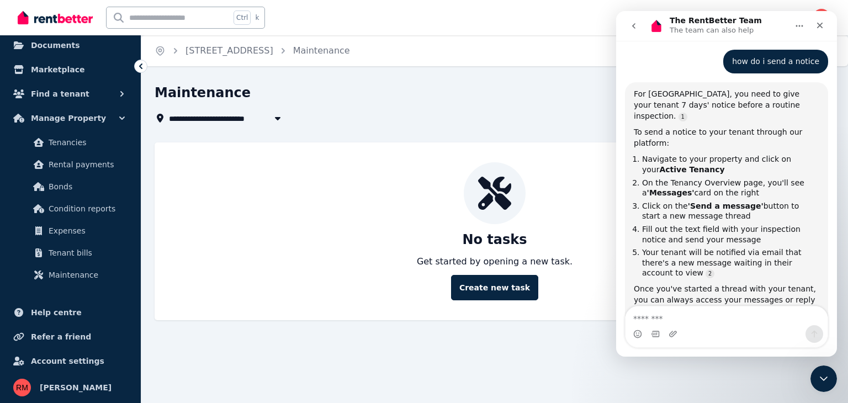
scroll to position [913, 0]
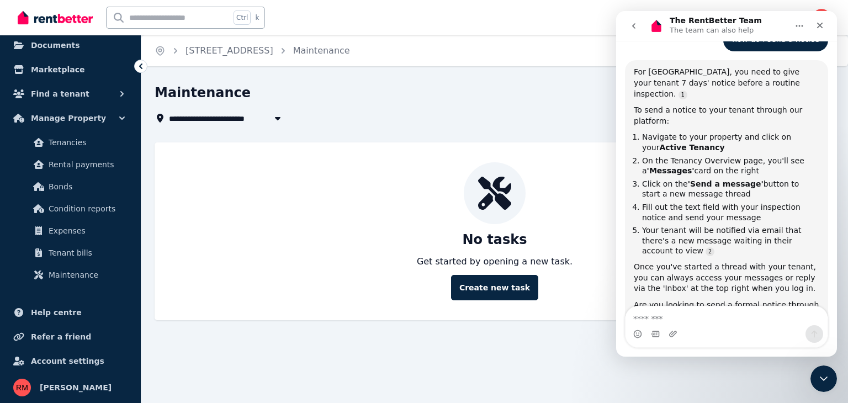
click at [700, 307] on textarea "Message…" at bounding box center [726, 315] width 202 height 19
type textarea "**********"
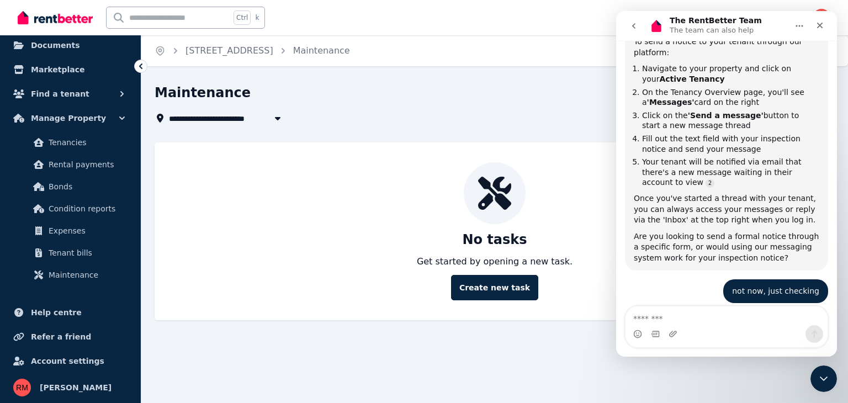
scroll to position [1011, 0]
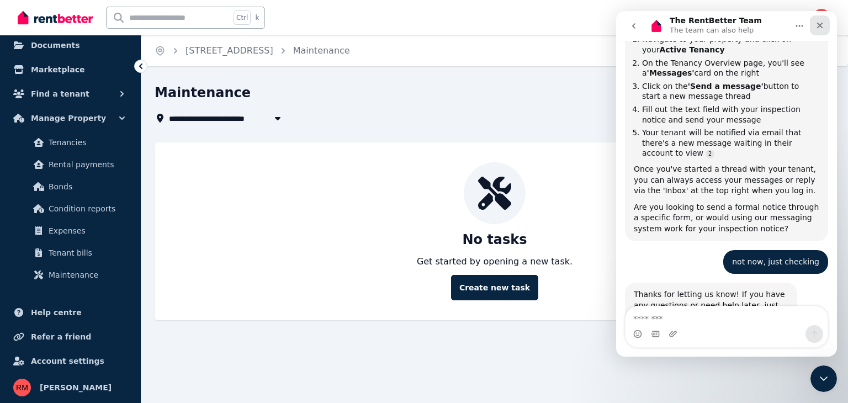
drag, startPoint x: 818, startPoint y: 29, endPoint x: 1417, endPoint y: 43, distance: 599.6
click at [818, 29] on icon "Close" at bounding box center [819, 25] width 9 height 9
